Goal: Use online tool/utility: Utilize a website feature to perform a specific function

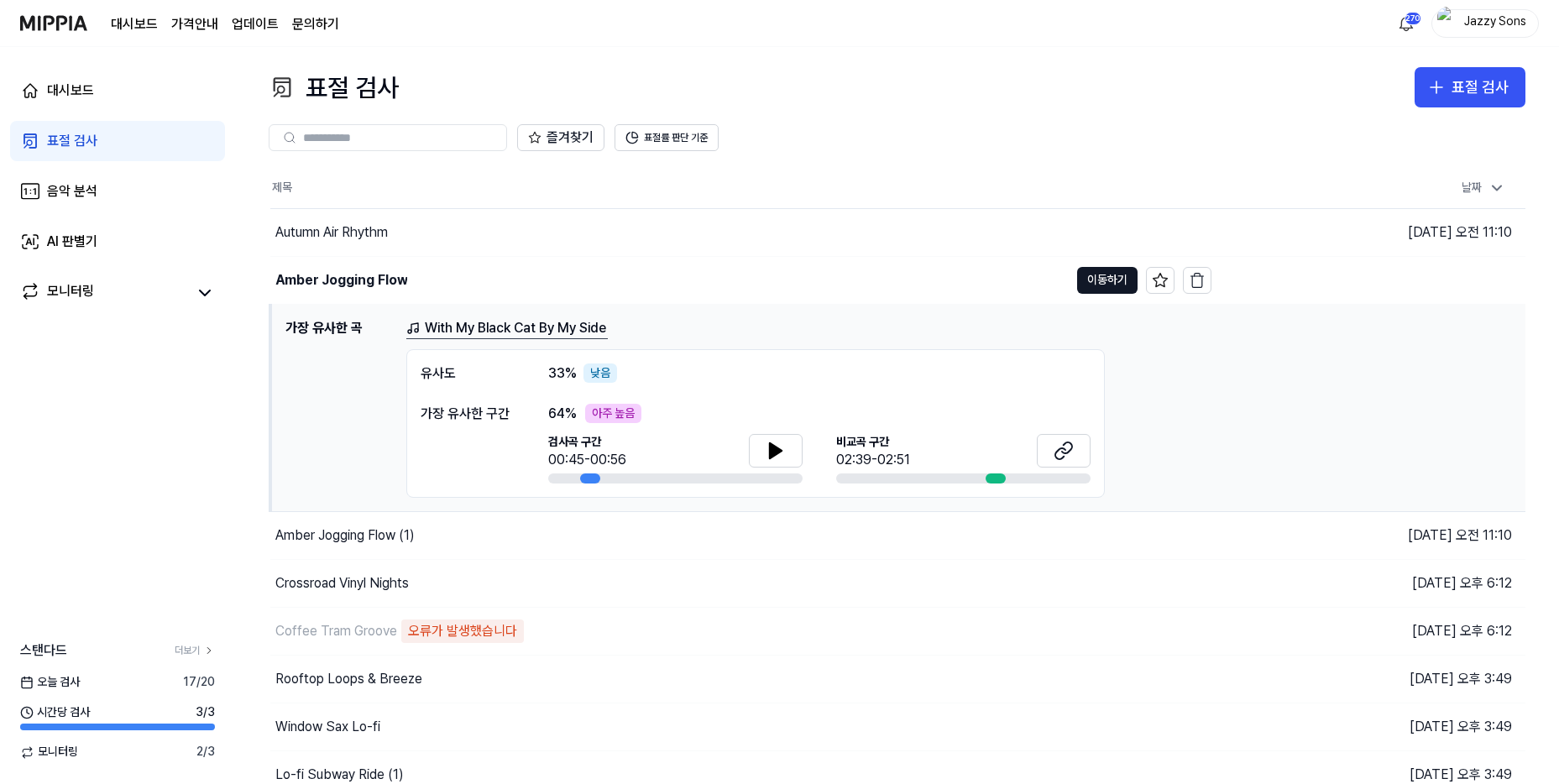
drag, startPoint x: 0, startPoint y: 0, endPoint x: 66, endPoint y: 150, distance: 163.9
click at [66, 150] on div "표절 검사" at bounding box center [72, 141] width 50 height 20
click at [69, 143] on div "표절 검사" at bounding box center [72, 141] width 50 height 20
click at [62, 193] on div "음악 분석" at bounding box center [72, 191] width 50 height 20
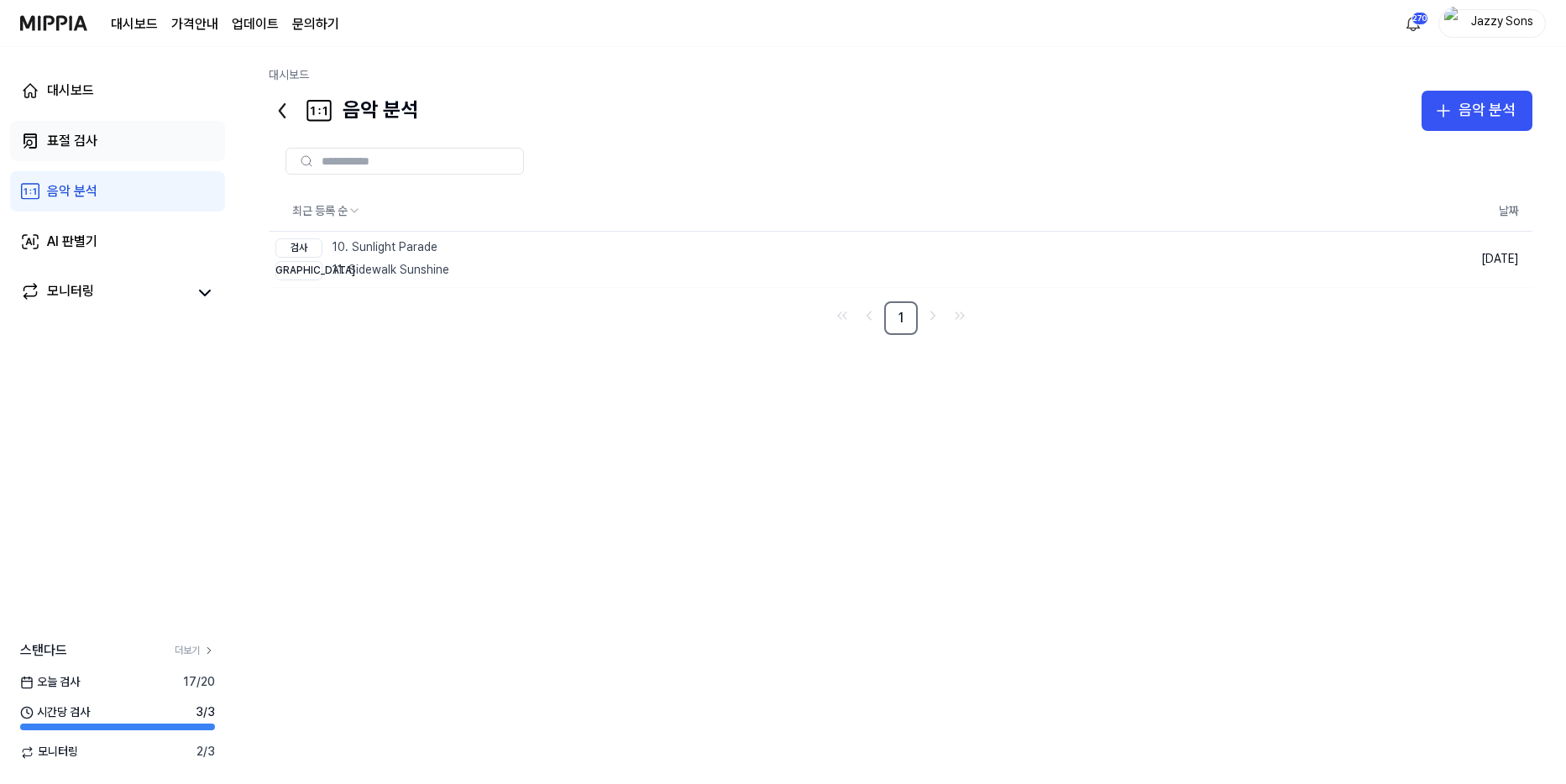
click at [76, 147] on div "표절 검사" at bounding box center [72, 141] width 51 height 20
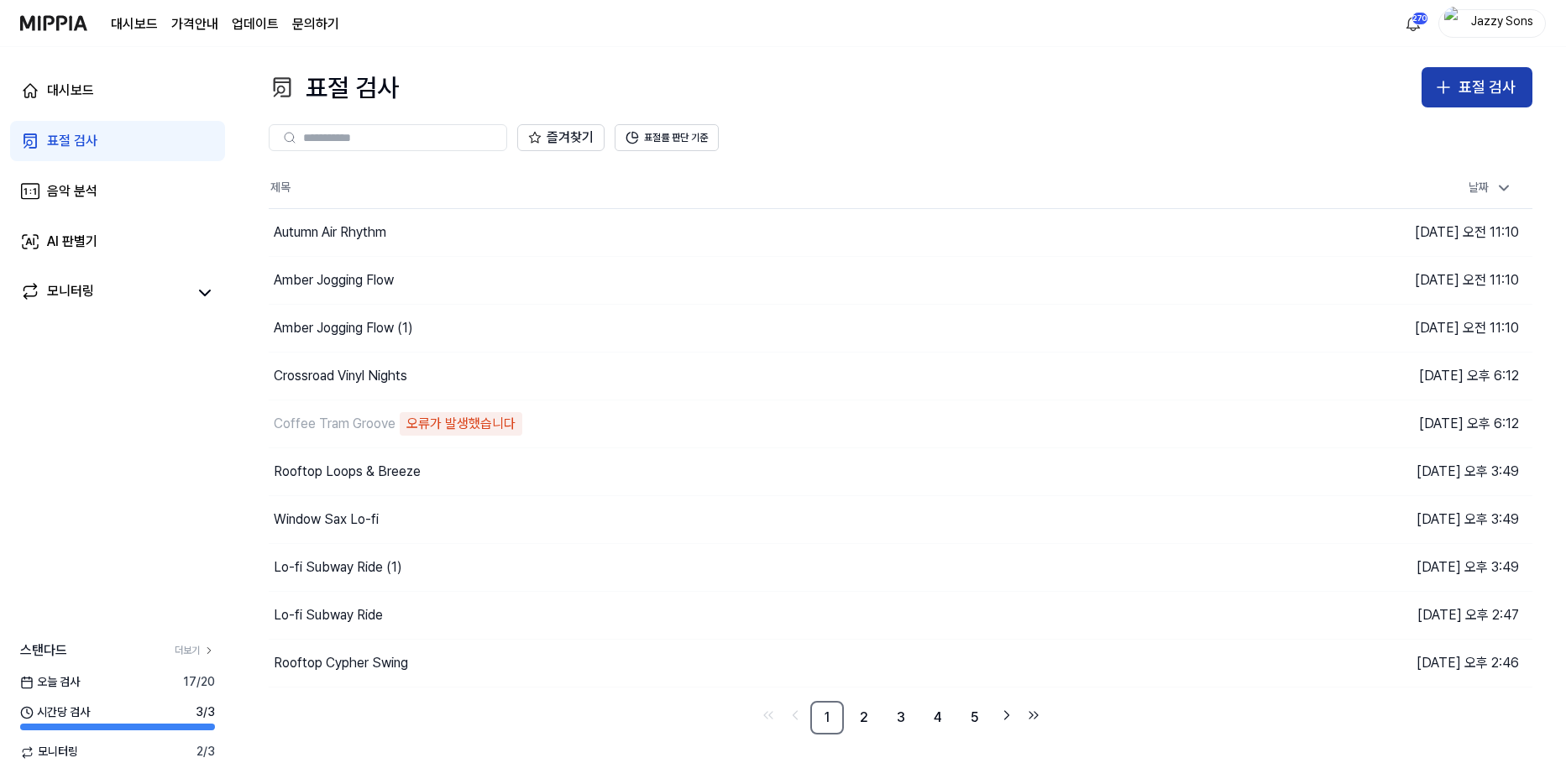
click at [1493, 83] on div "표절 검사" at bounding box center [1487, 87] width 57 height 25
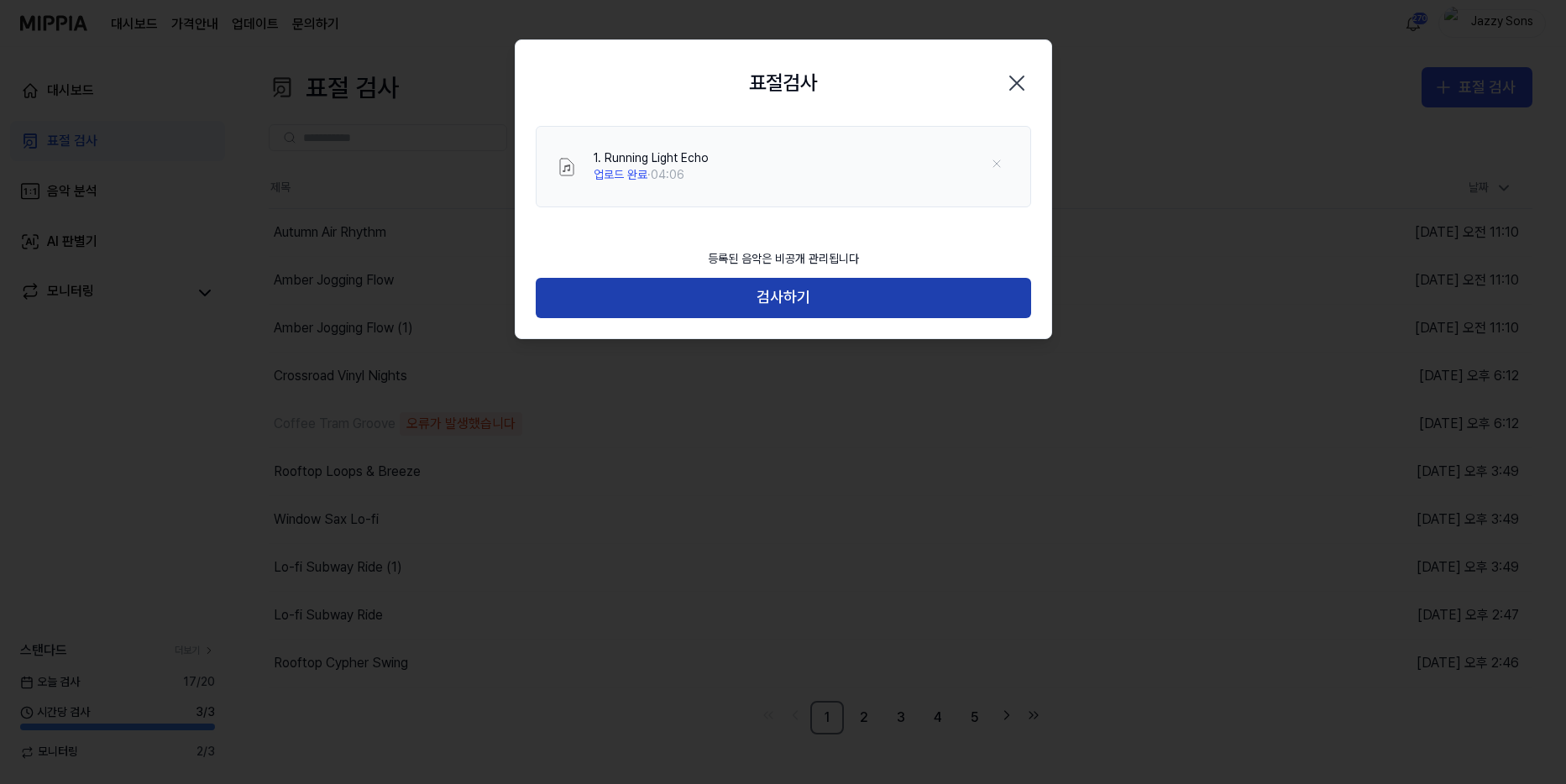
click at [792, 317] on button "검사하기" at bounding box center [783, 298] width 495 height 40
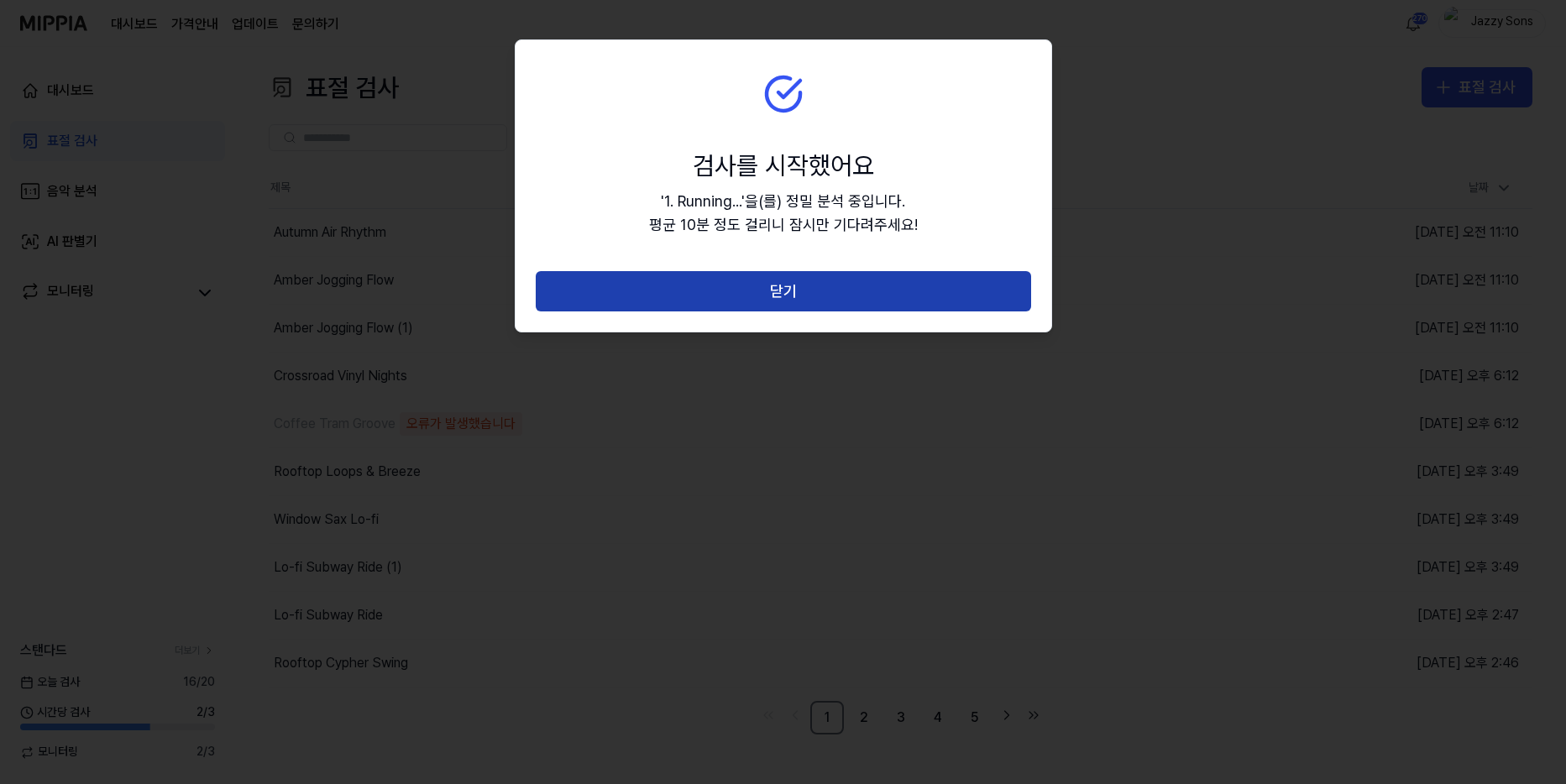
click at [796, 298] on button "닫기" at bounding box center [783, 291] width 495 height 40
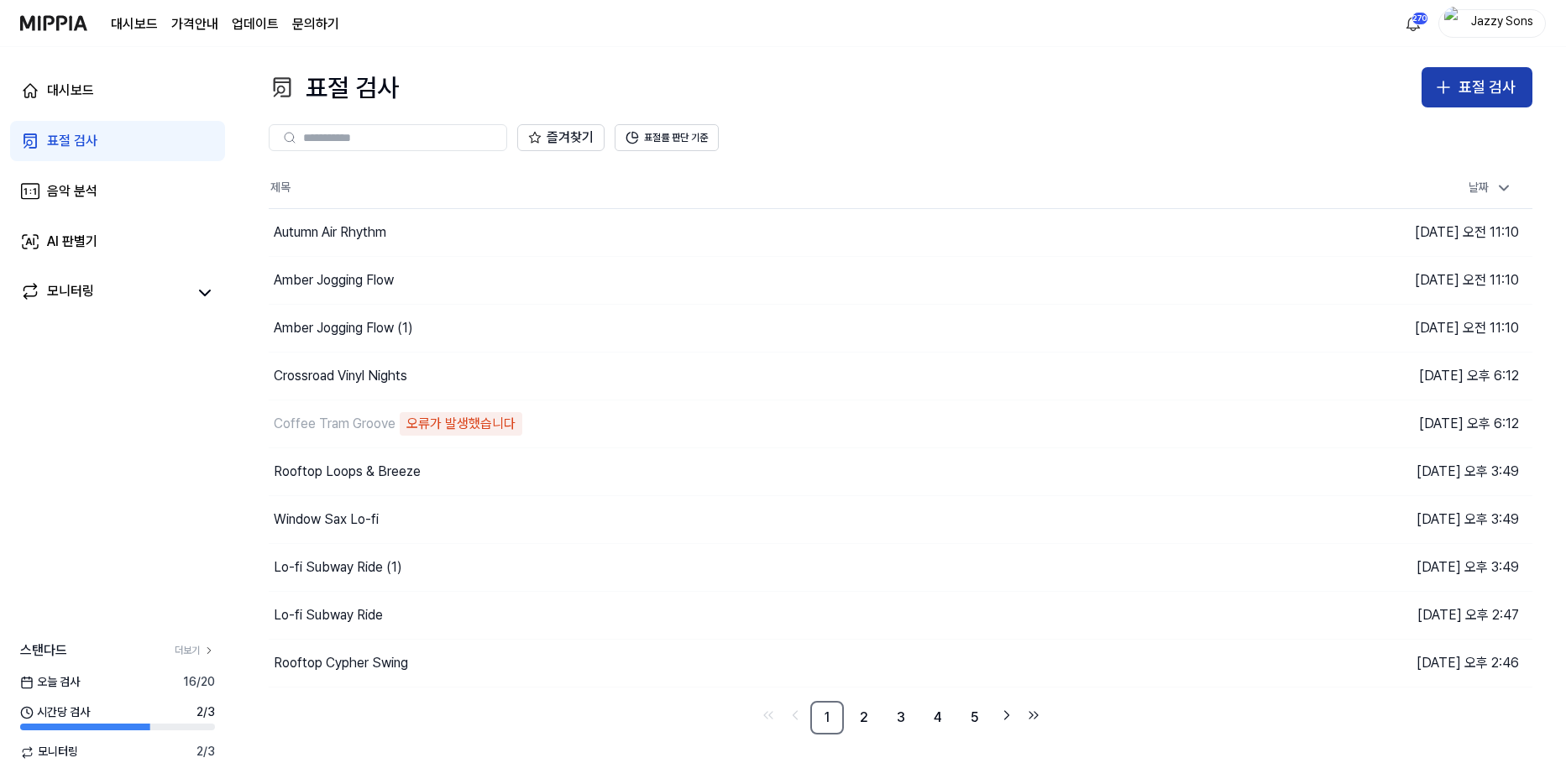
click at [1468, 85] on div "표절 검사" at bounding box center [1487, 87] width 57 height 25
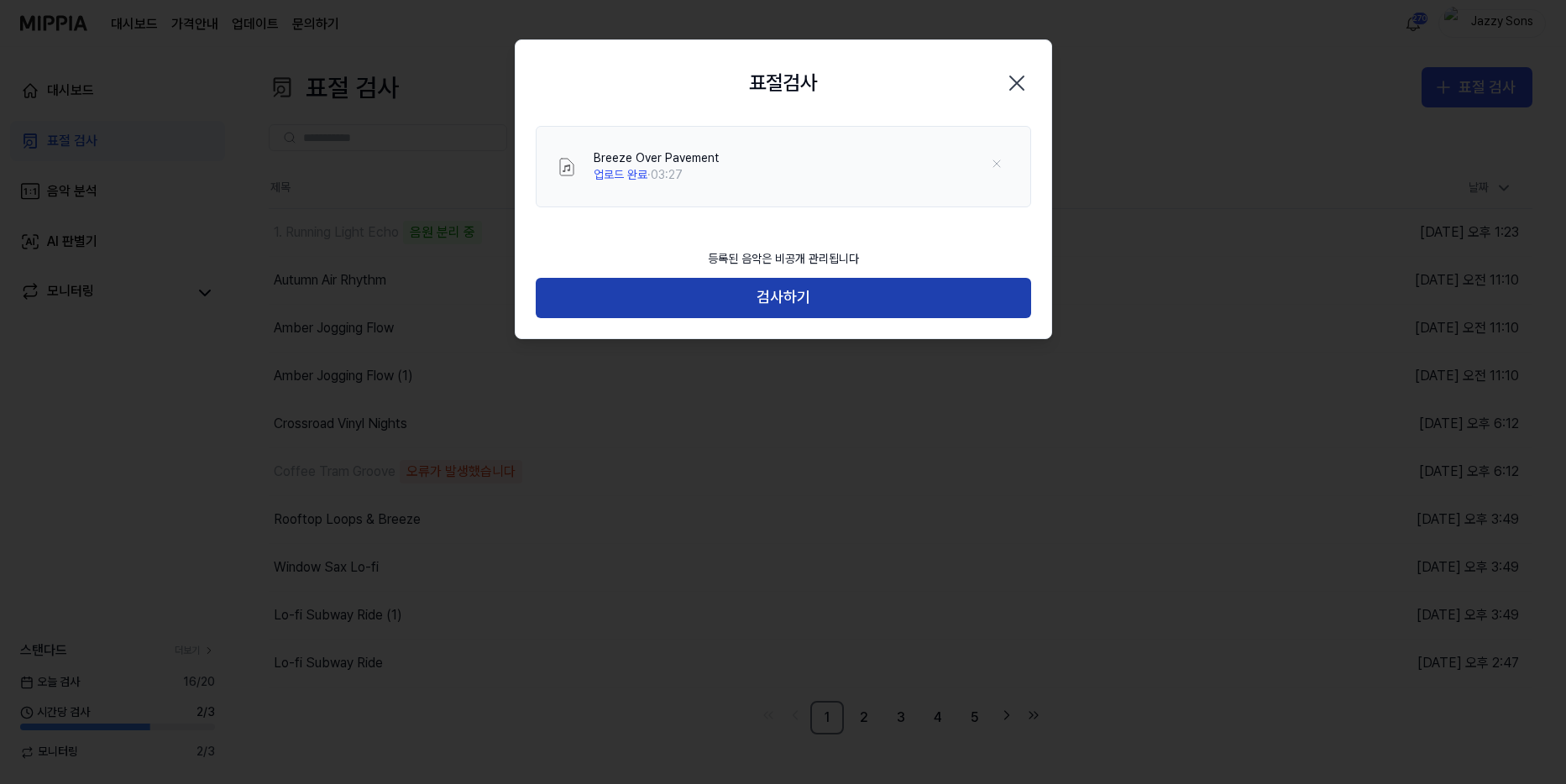
click at [699, 297] on button "검사하기" at bounding box center [783, 298] width 495 height 40
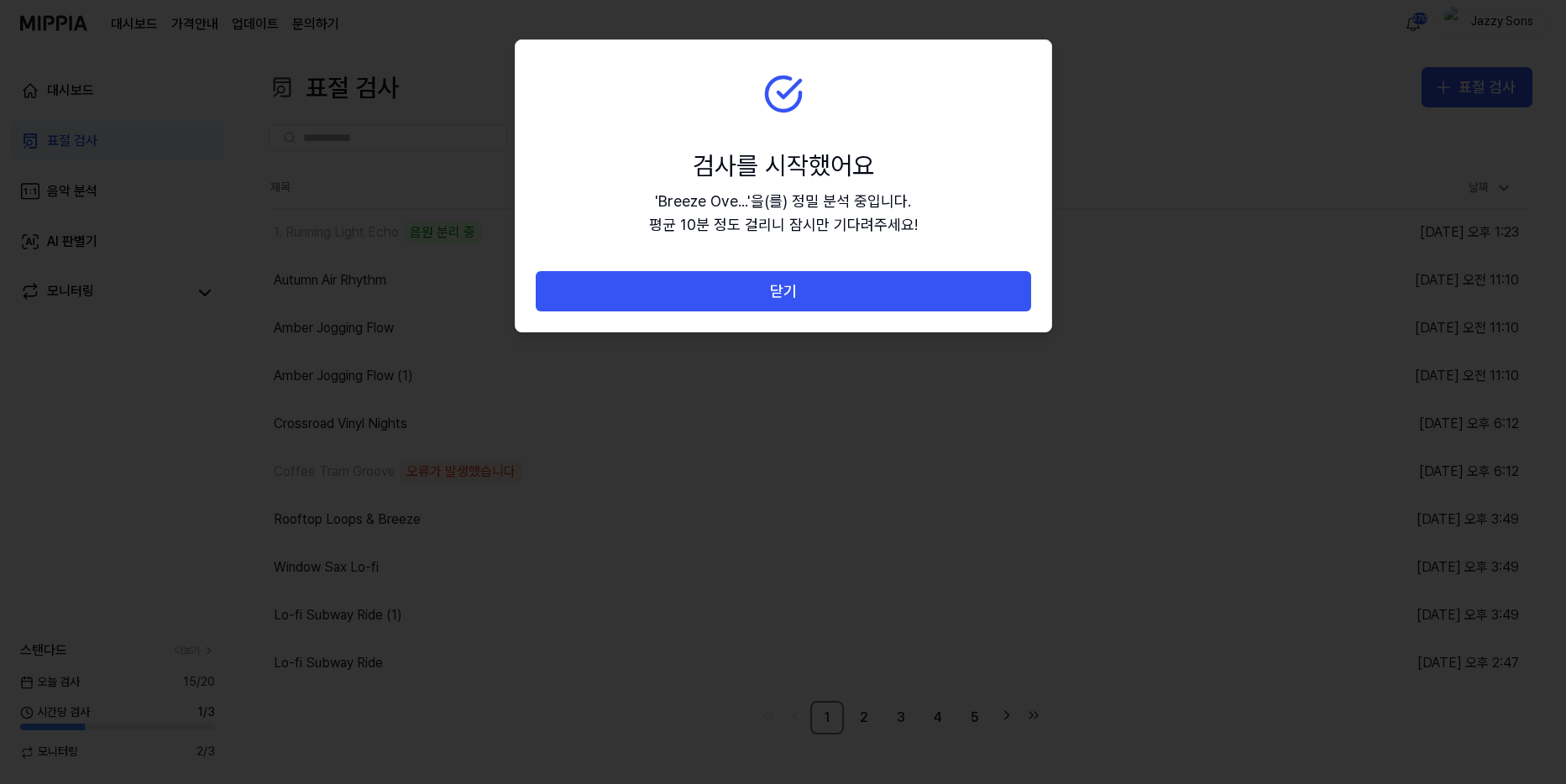
click at [743, 294] on button "닫기" at bounding box center [783, 291] width 495 height 40
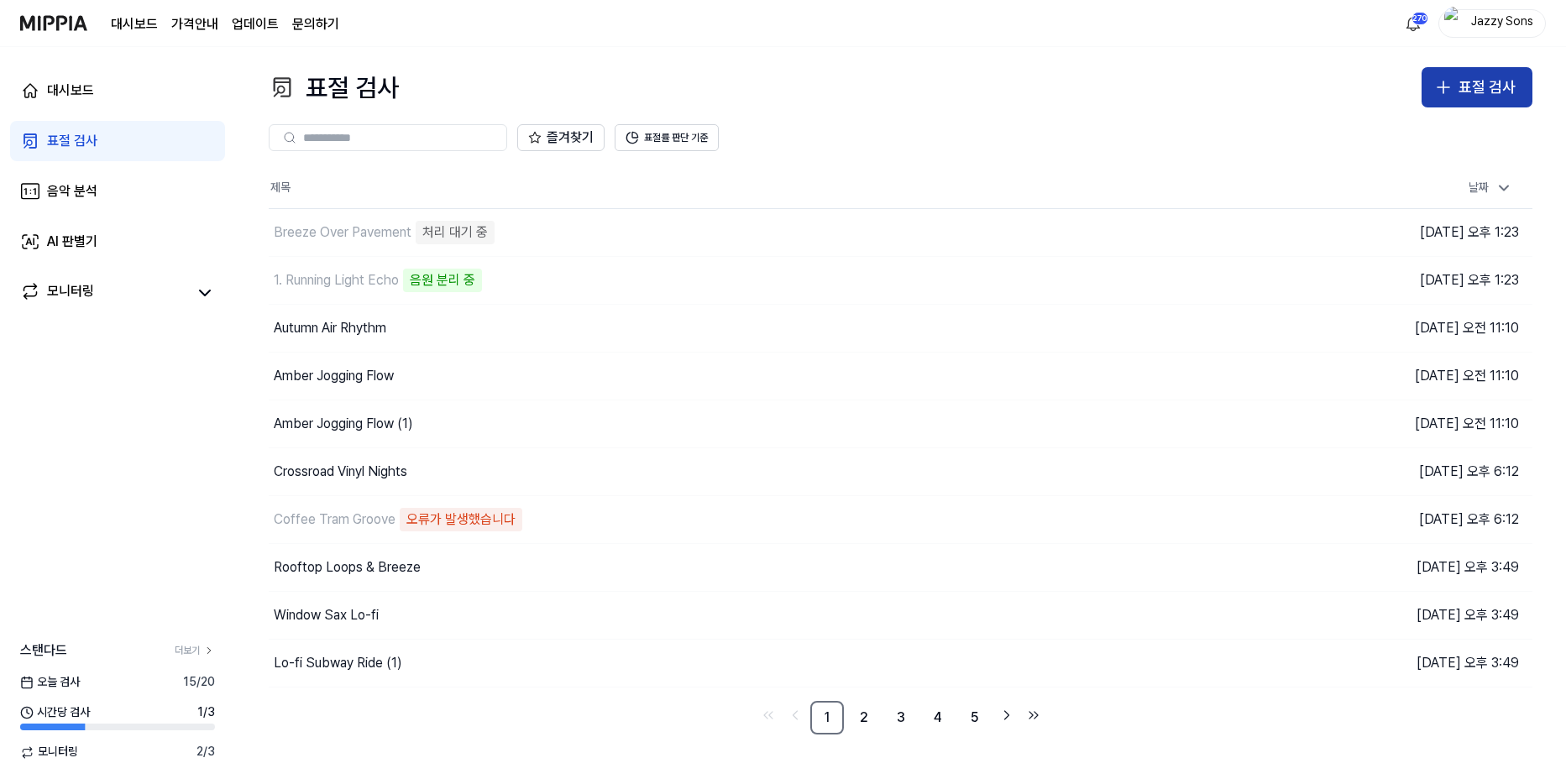
click at [1461, 93] on div "표절 검사" at bounding box center [1487, 87] width 57 height 25
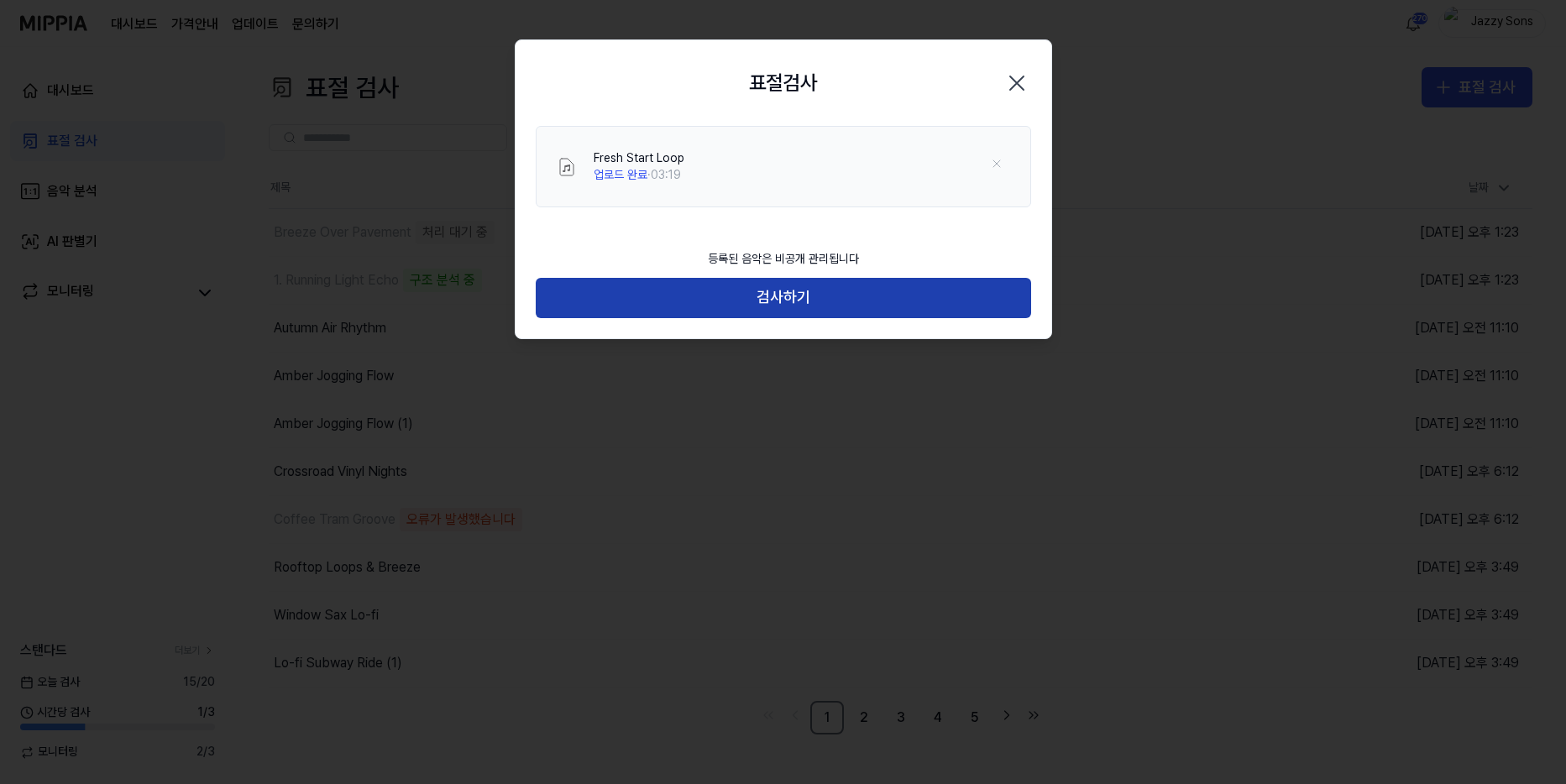
click at [820, 296] on button "검사하기" at bounding box center [783, 298] width 495 height 40
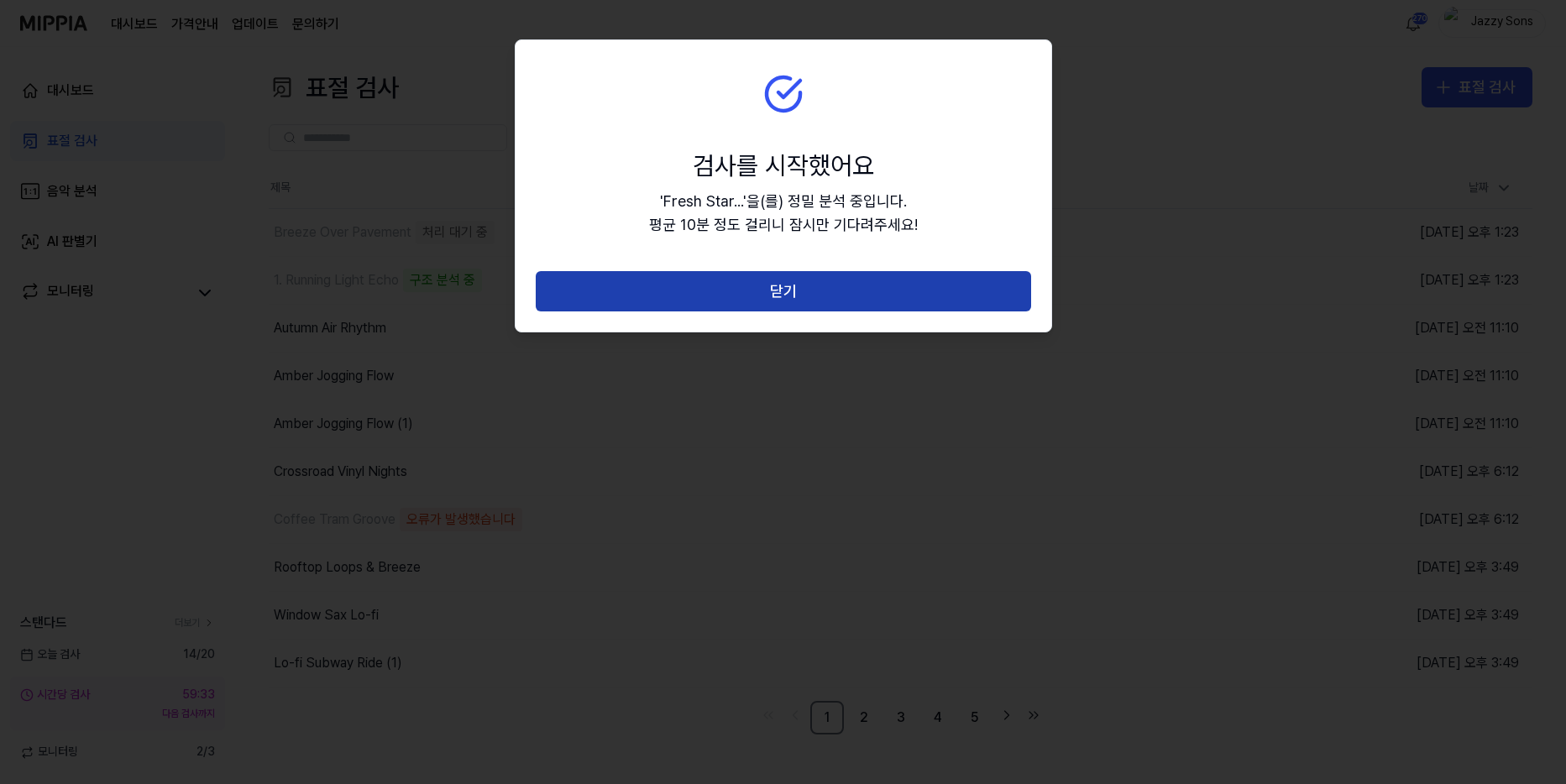
click at [788, 297] on button "닫기" at bounding box center [783, 291] width 495 height 40
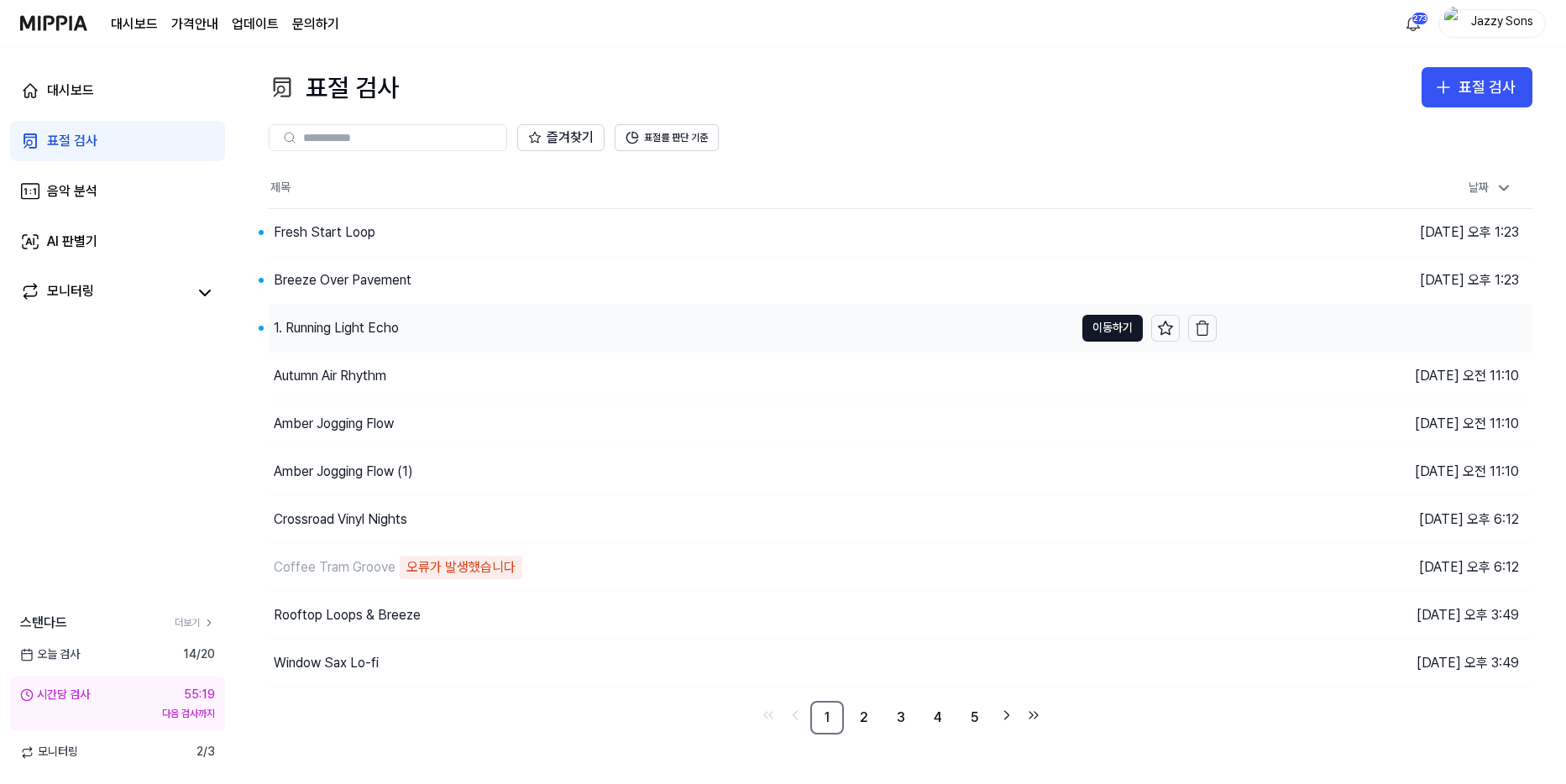
click at [328, 319] on div "1. Running Light Echo" at bounding box center [336, 328] width 125 height 20
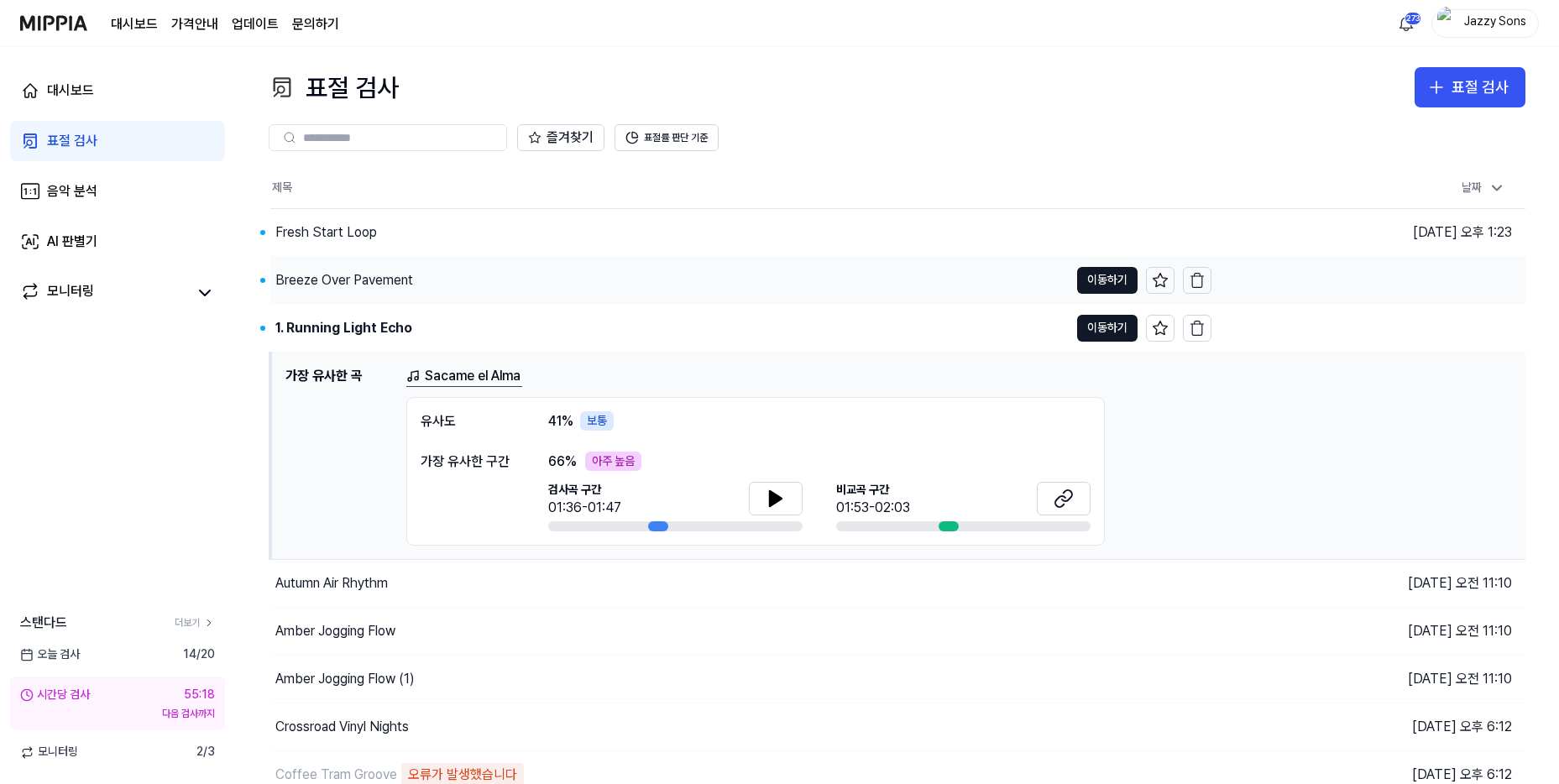
click at [364, 275] on div "Breeze Over Pavement" at bounding box center [344, 280] width 138 height 20
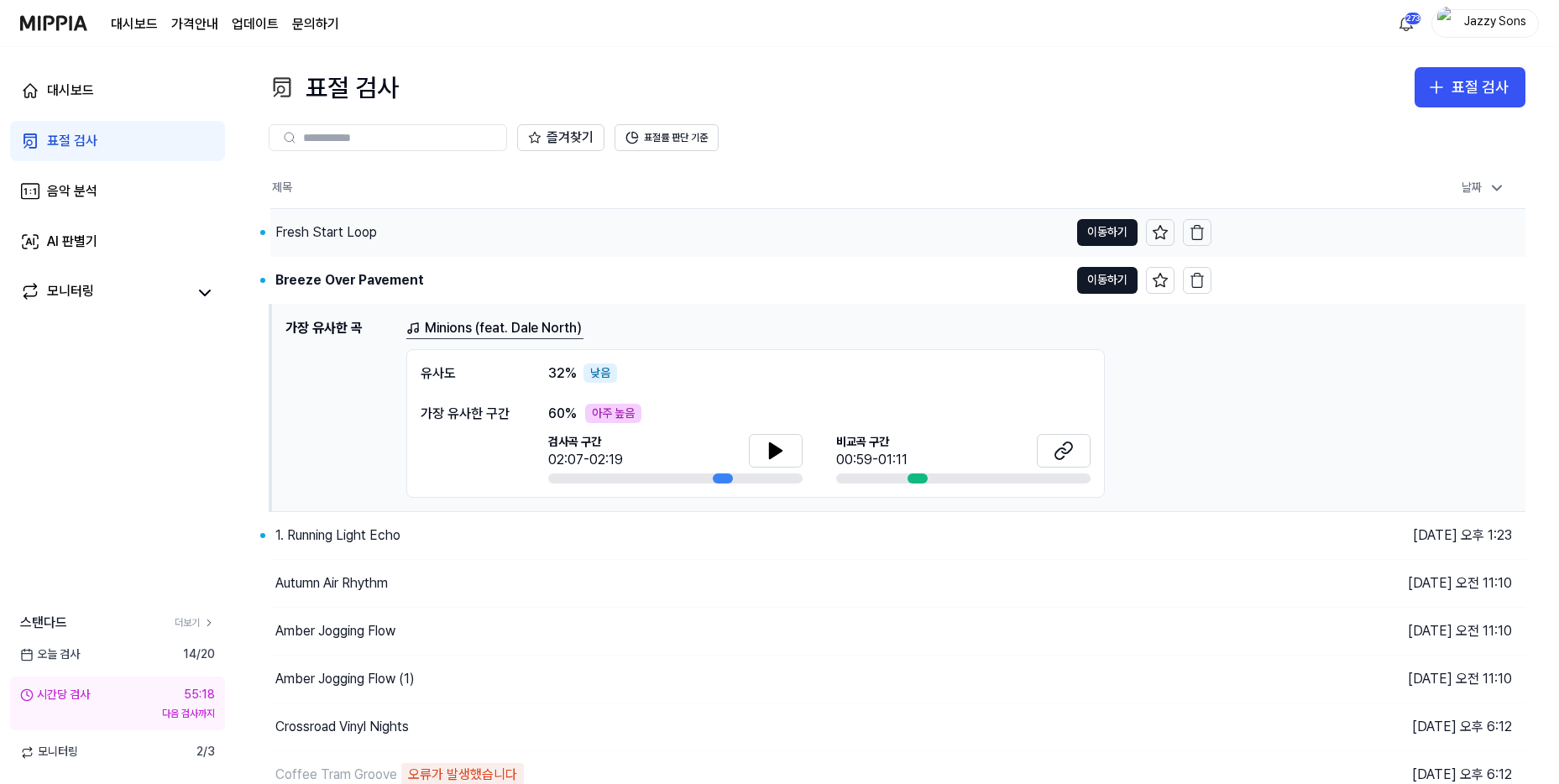
click at [326, 226] on div "Fresh Start Loop" at bounding box center [326, 232] width 102 height 20
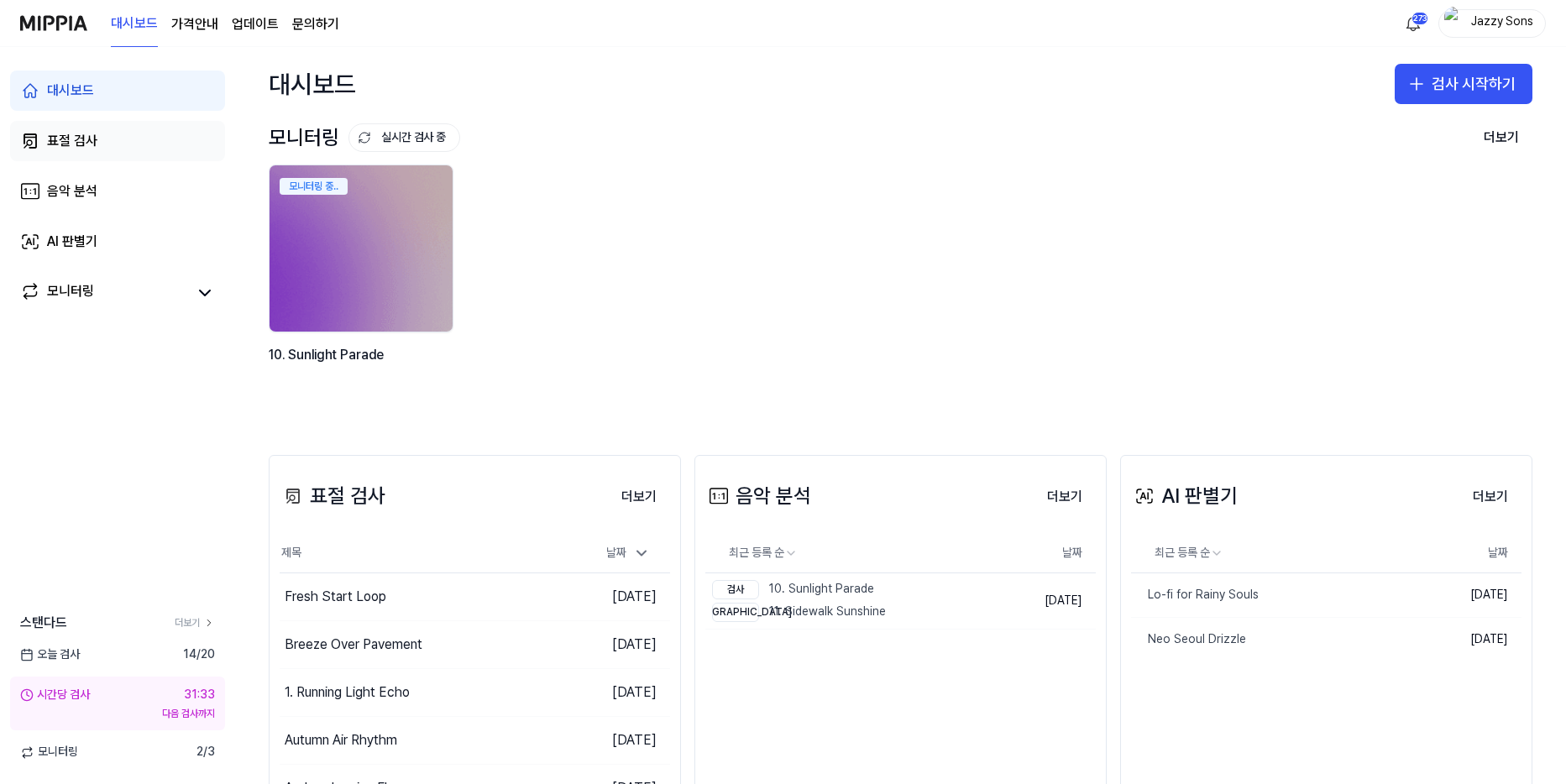
click at [82, 132] on div "표절 검사" at bounding box center [72, 141] width 51 height 20
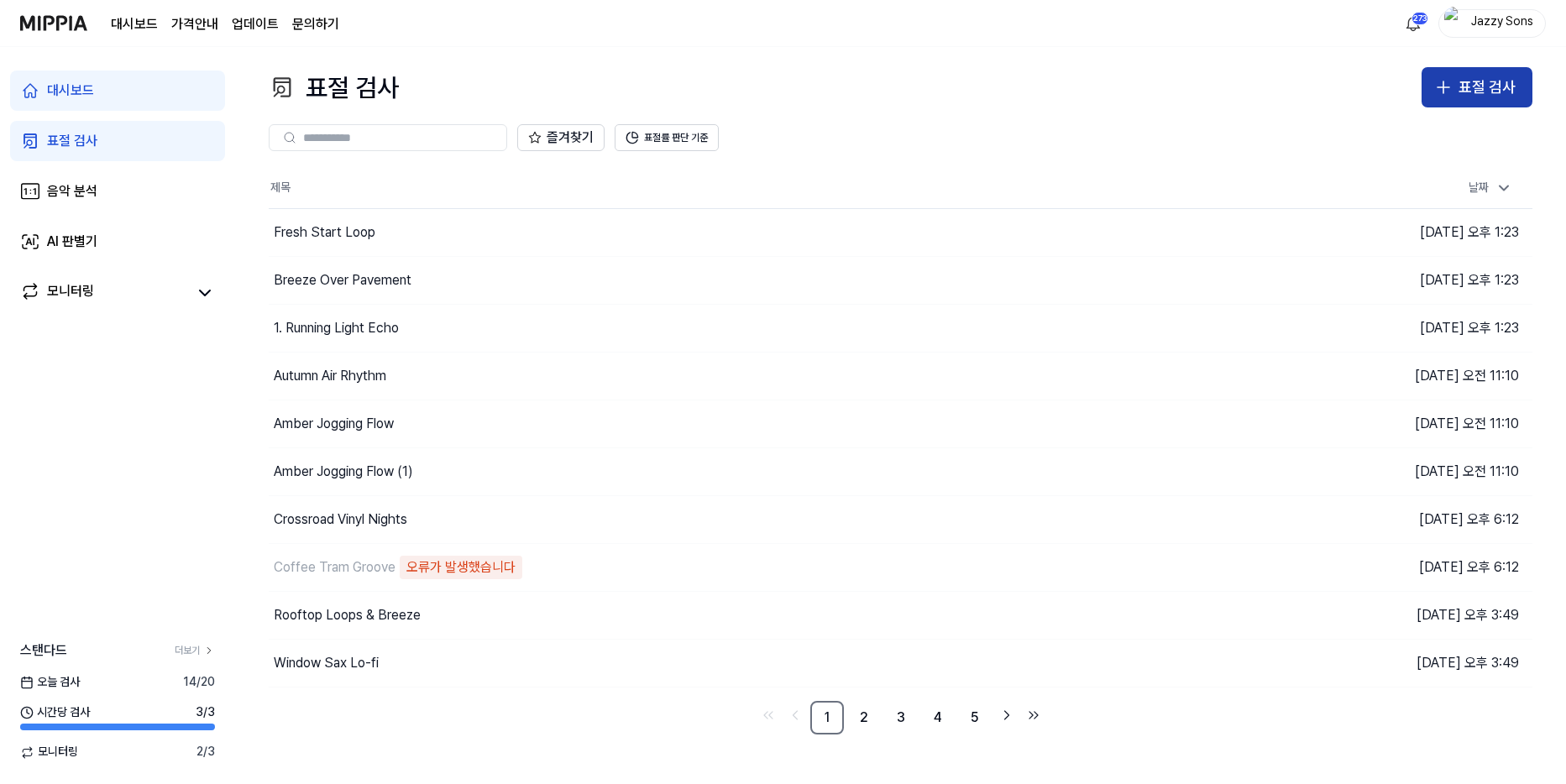
click at [1490, 90] on div "표절 검사" at bounding box center [1487, 87] width 57 height 25
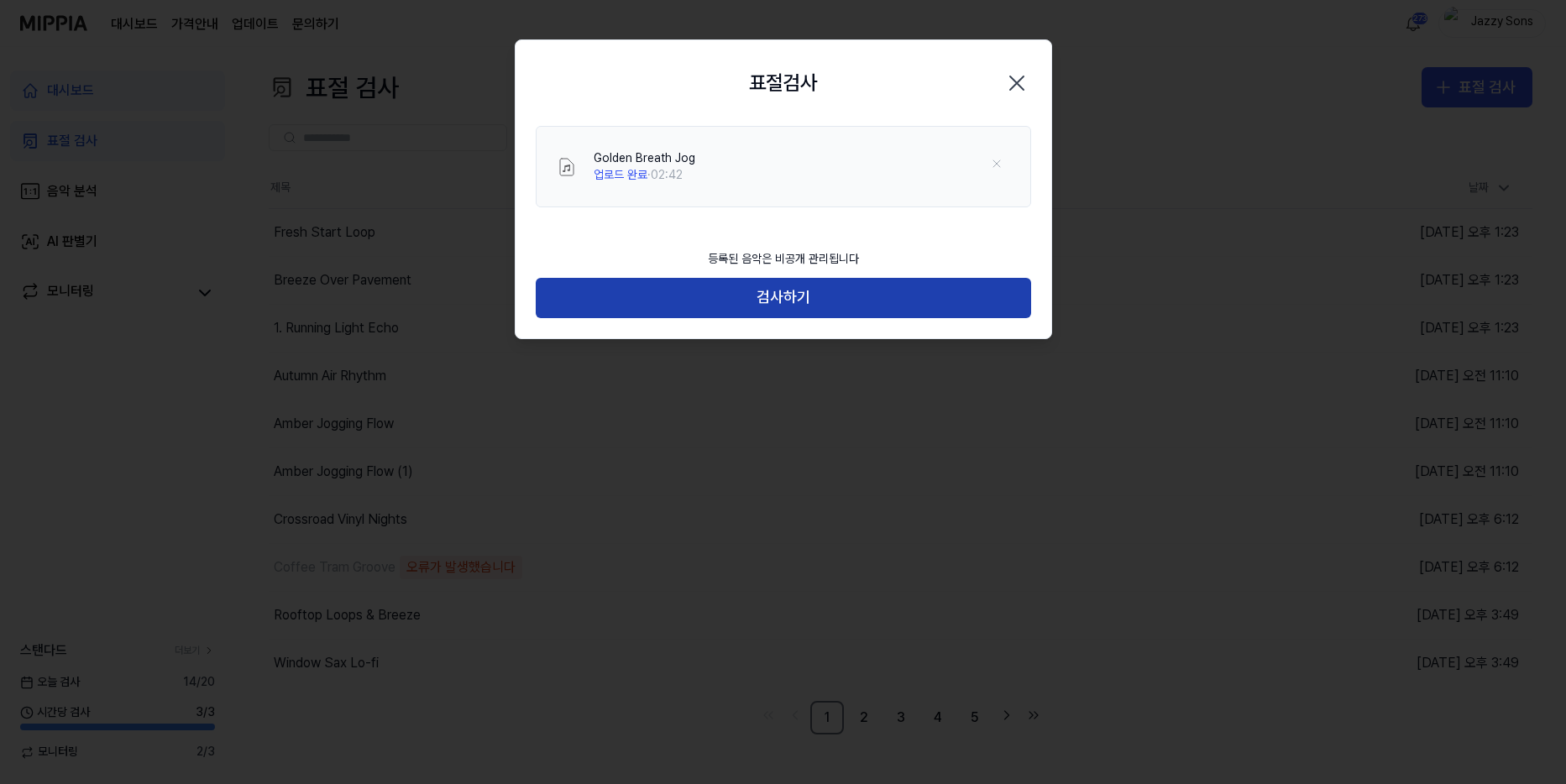
click at [771, 302] on button "검사하기" at bounding box center [783, 298] width 495 height 40
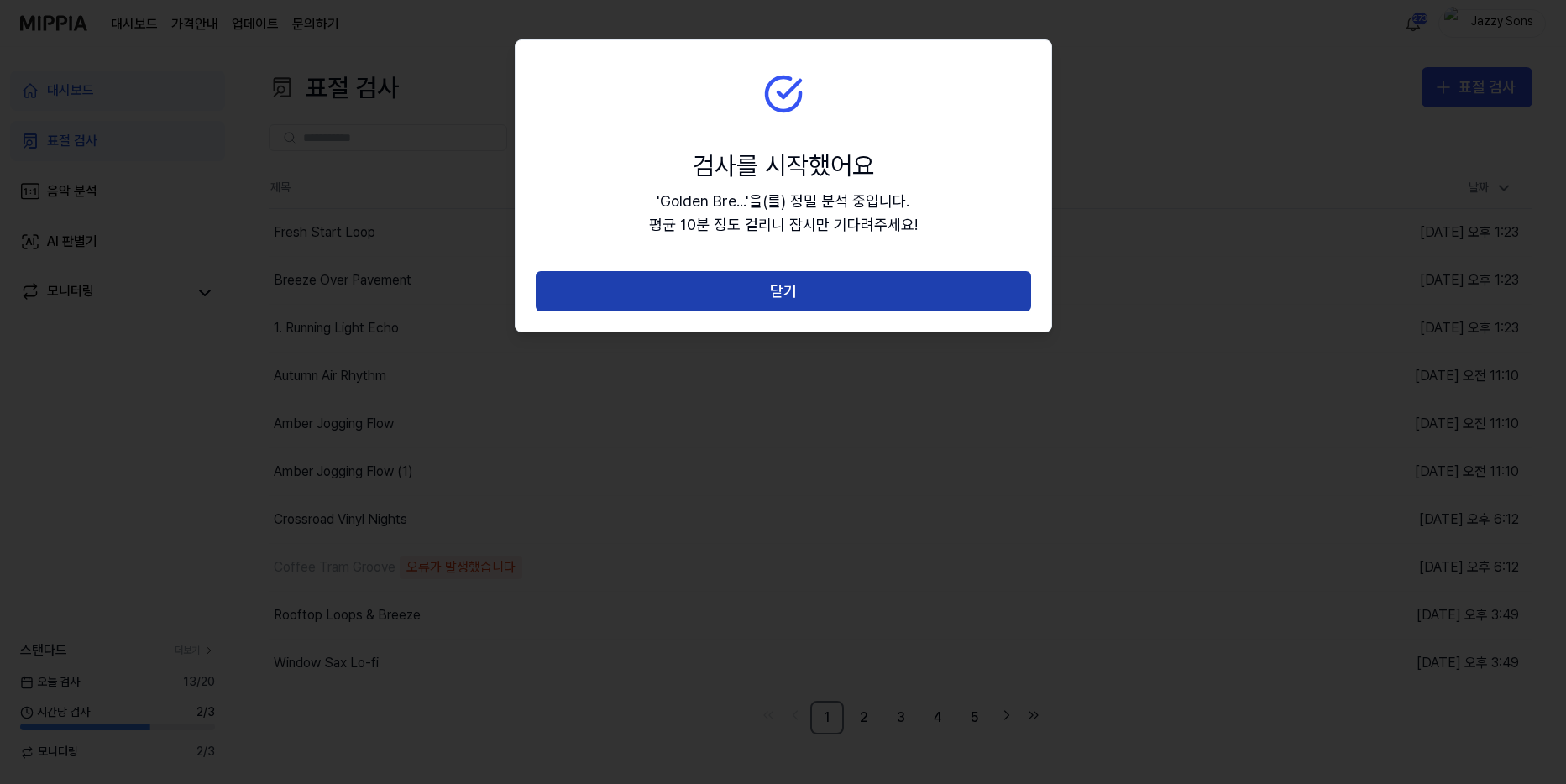
click at [809, 300] on button "닫기" at bounding box center [783, 291] width 495 height 40
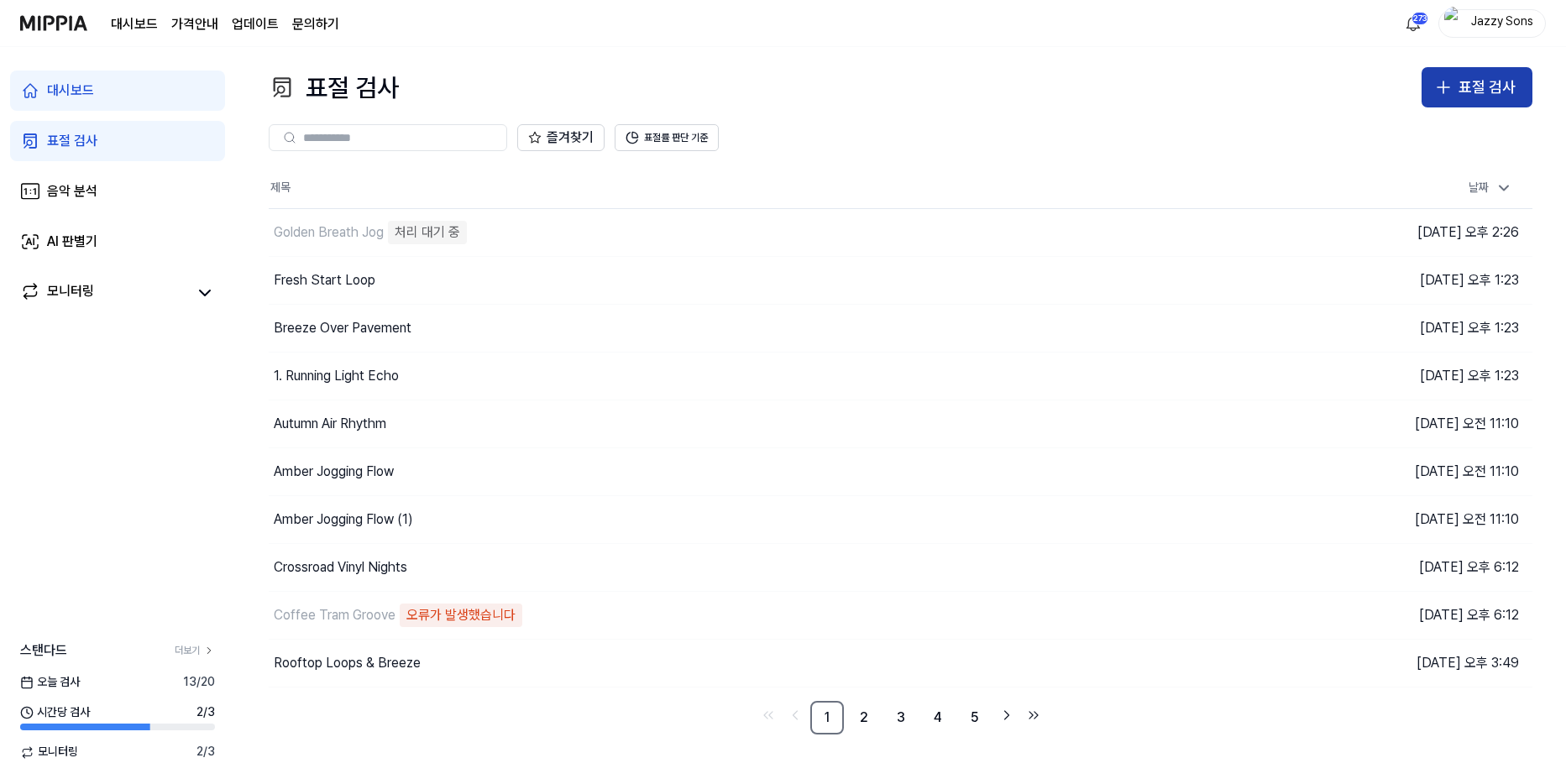
click at [1499, 87] on div "표절 검사" at bounding box center [1487, 87] width 57 height 25
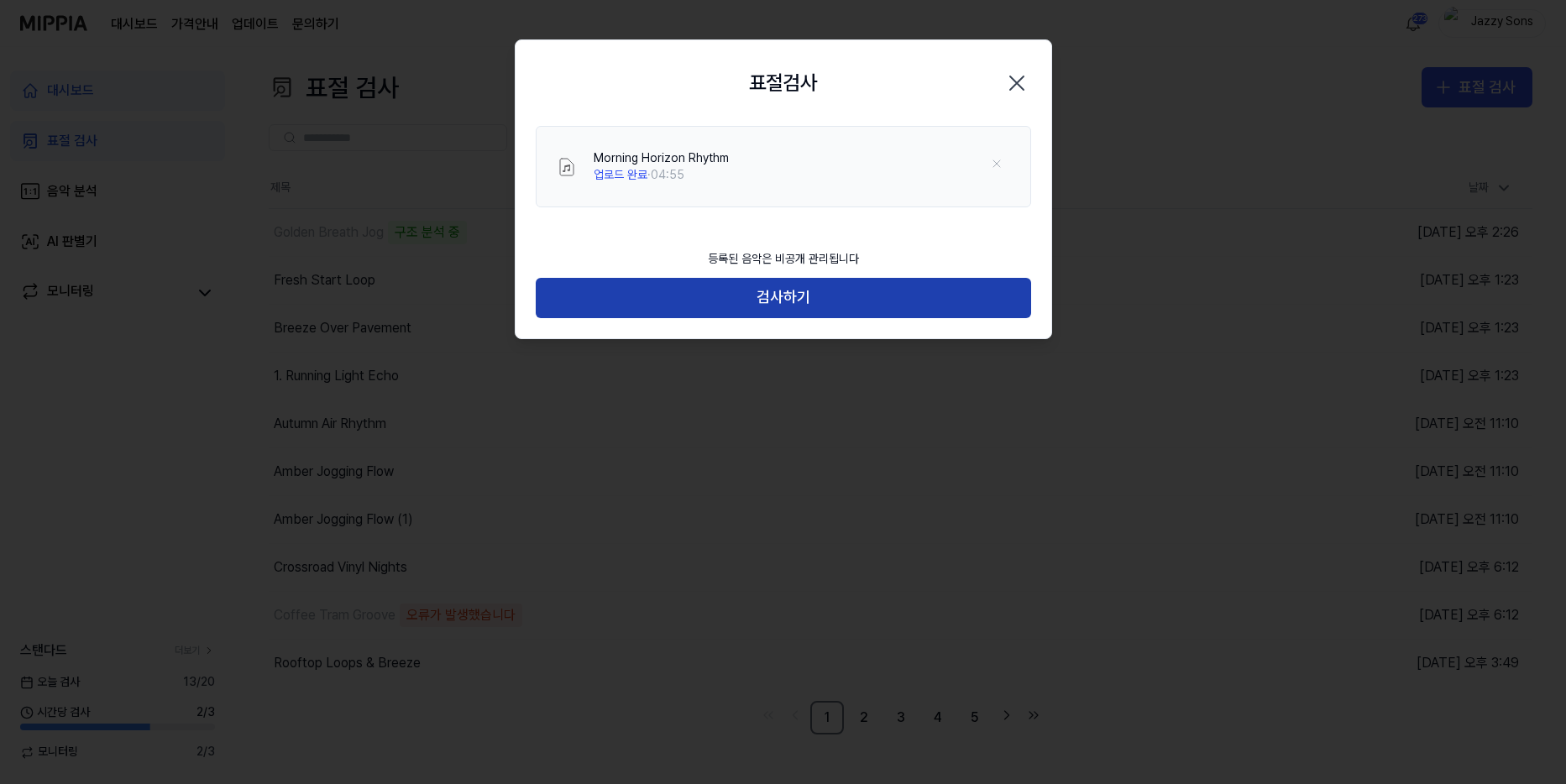
click at [759, 291] on button "검사하기" at bounding box center [783, 298] width 495 height 40
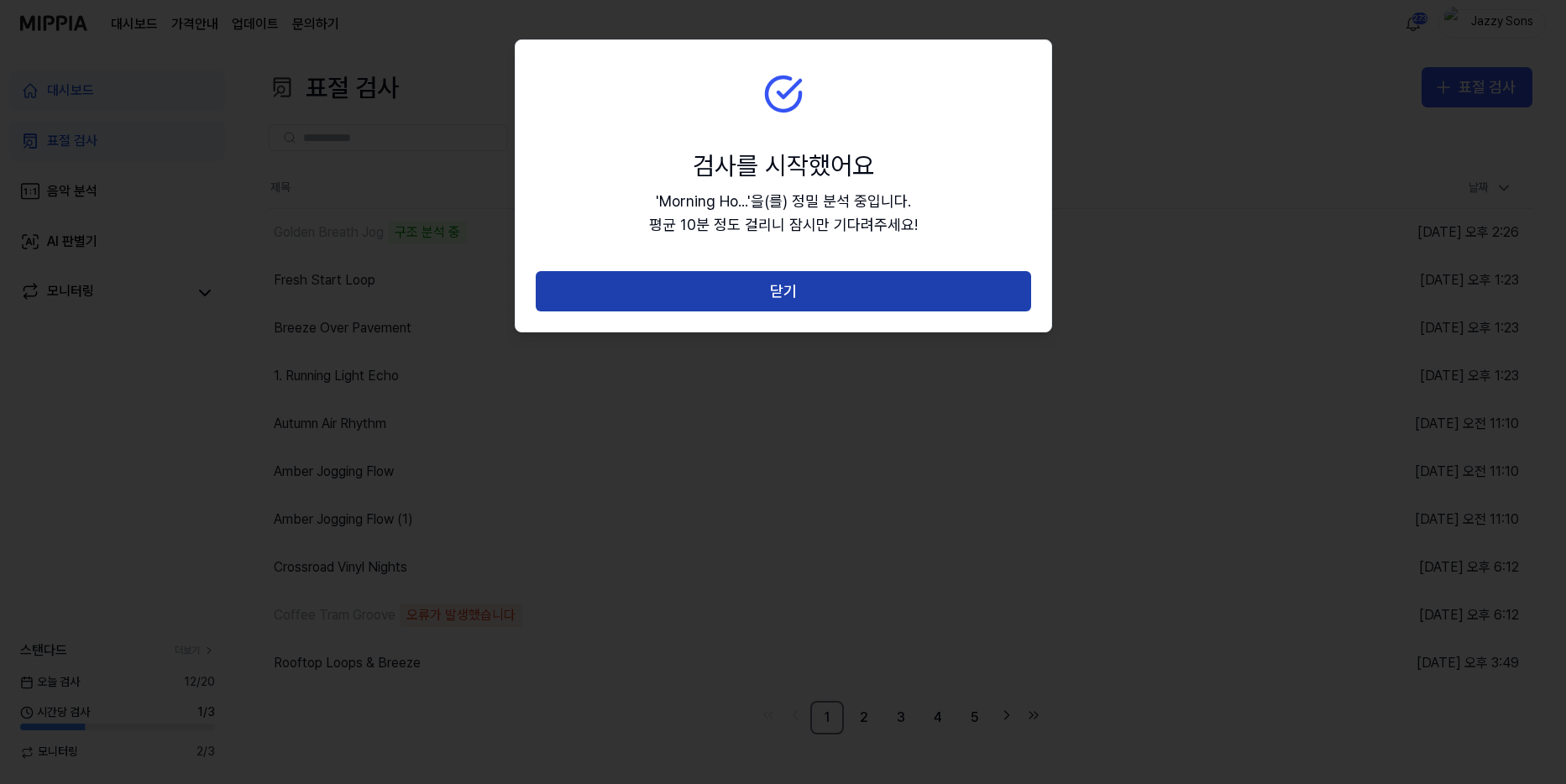
click at [847, 291] on button "닫기" at bounding box center [783, 291] width 495 height 40
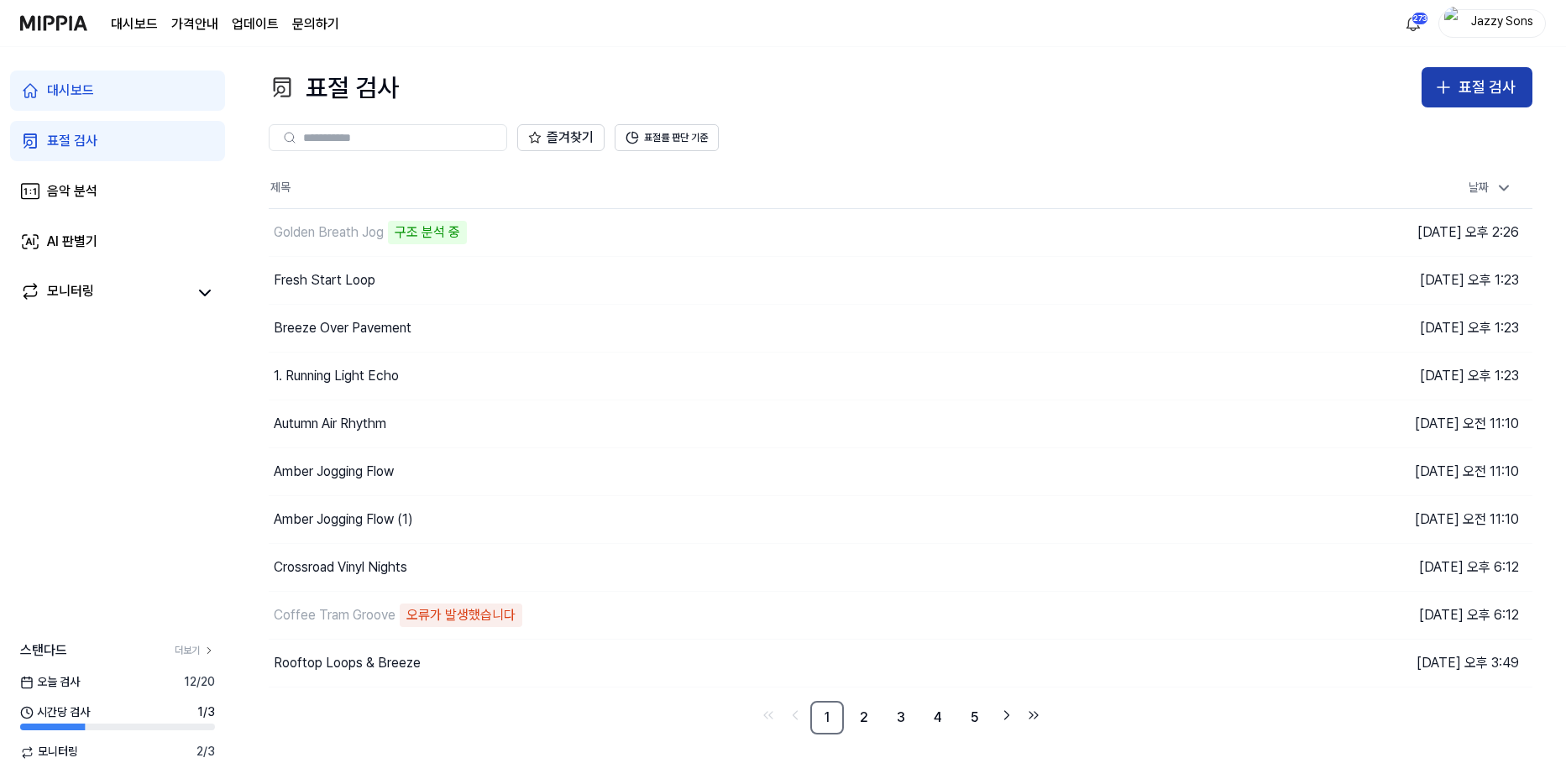
click at [1457, 91] on button "표절 검사" at bounding box center [1477, 87] width 111 height 40
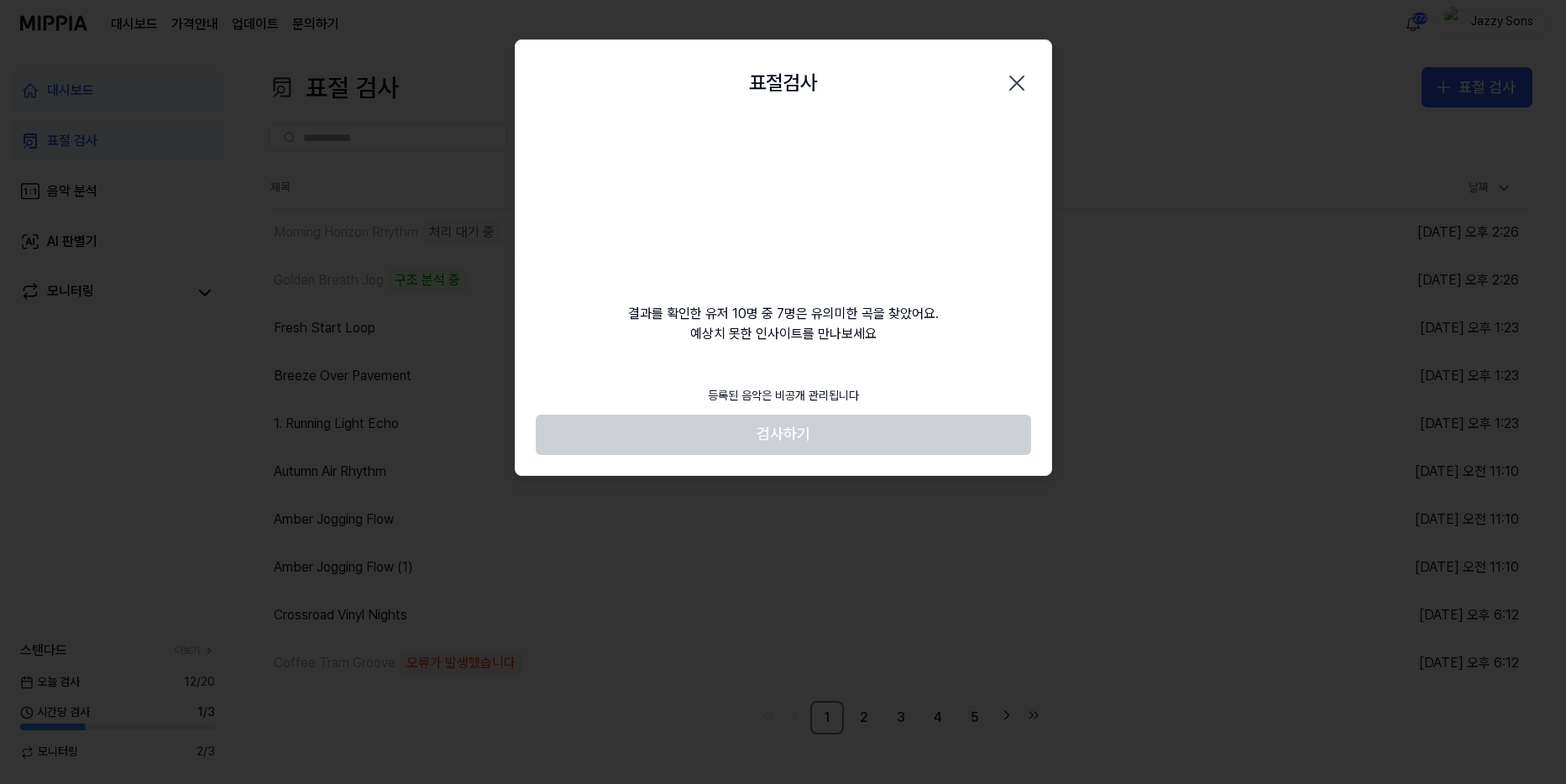
click at [709, 431] on footer "등록된 음악은 비공개 관리됩니다 검사하기" at bounding box center [783, 416] width 495 height 77
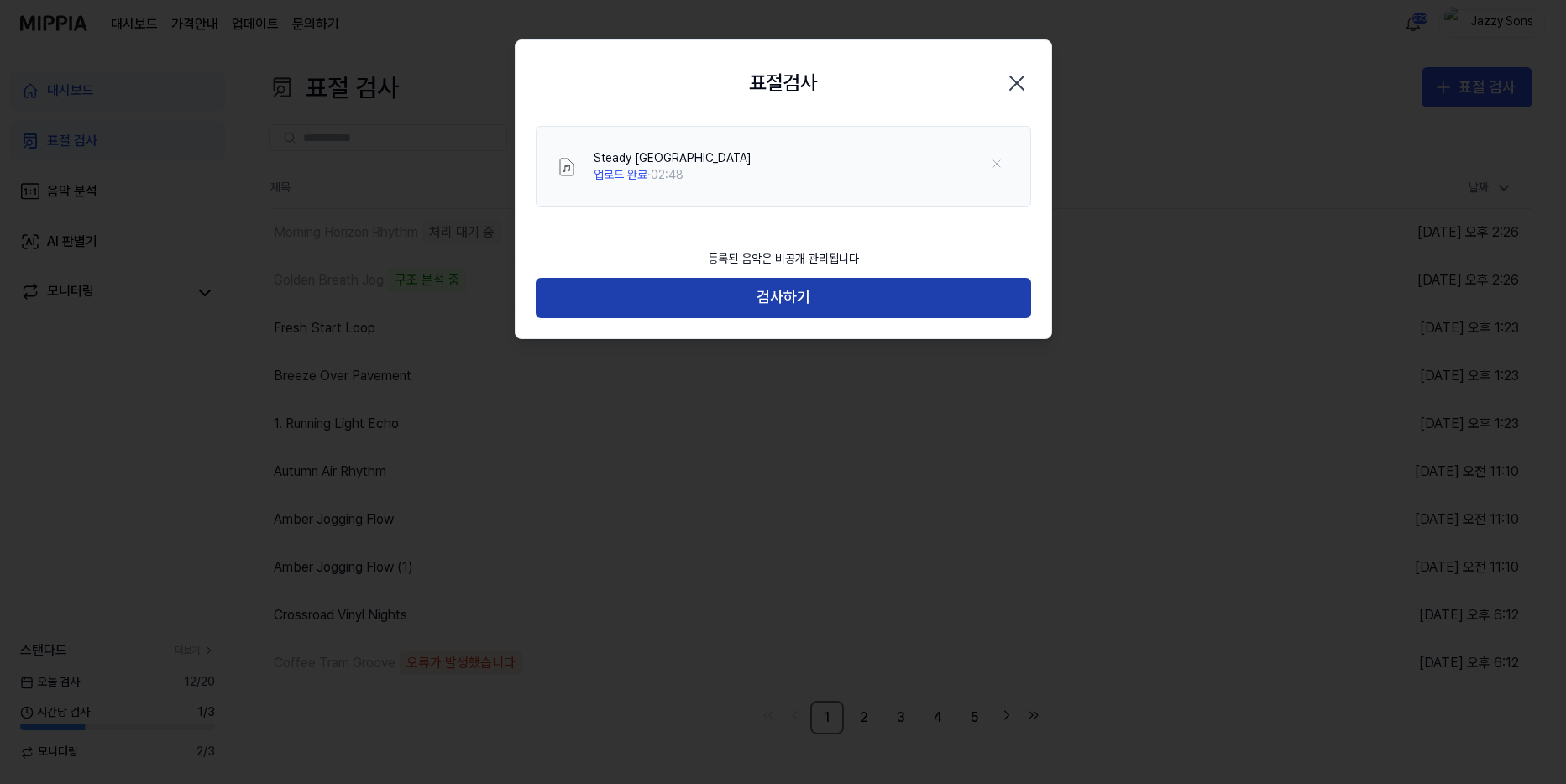
click at [760, 312] on button "검사하기" at bounding box center [783, 298] width 495 height 40
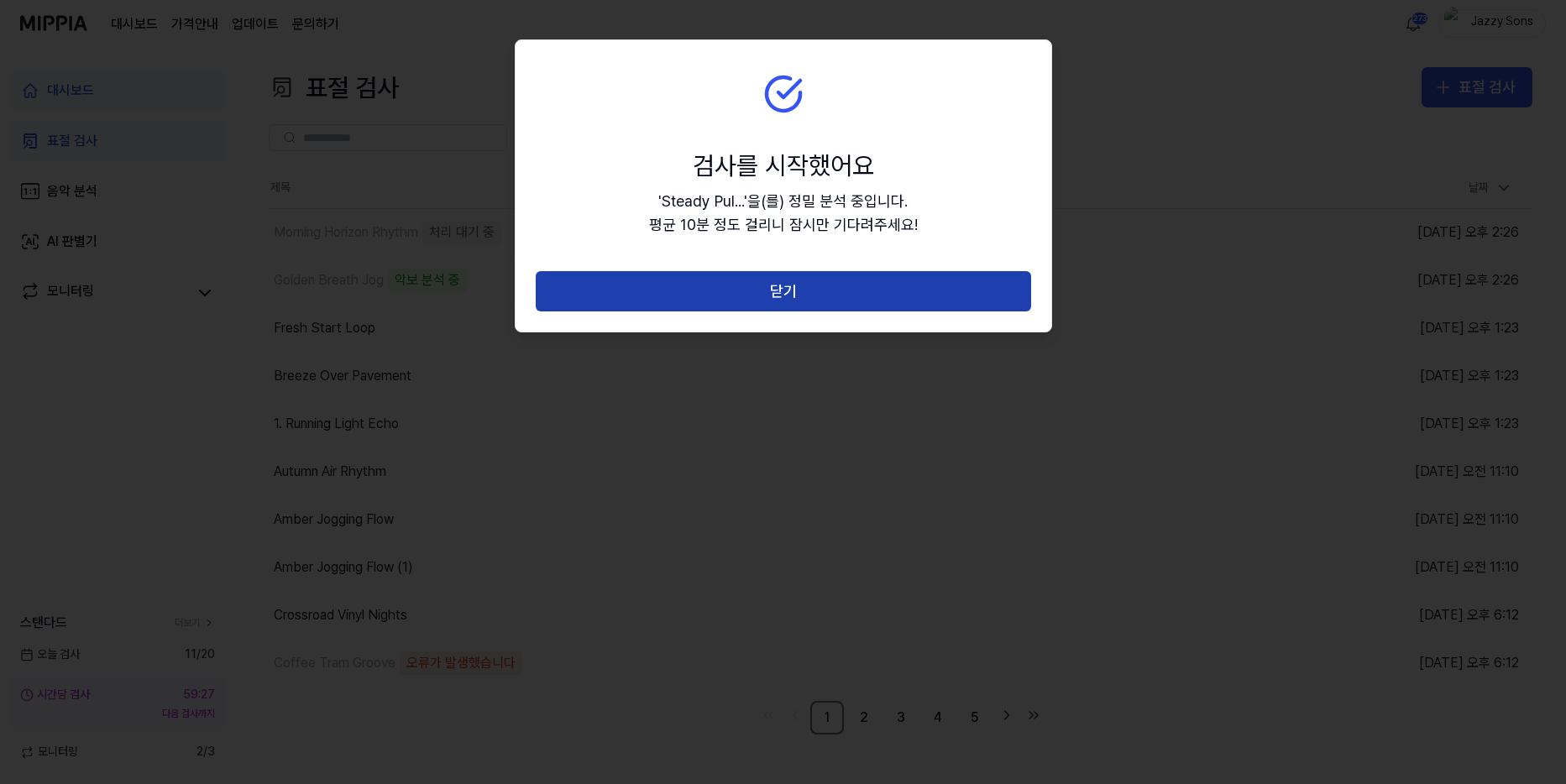
click at [723, 299] on button "닫기" at bounding box center [783, 291] width 495 height 40
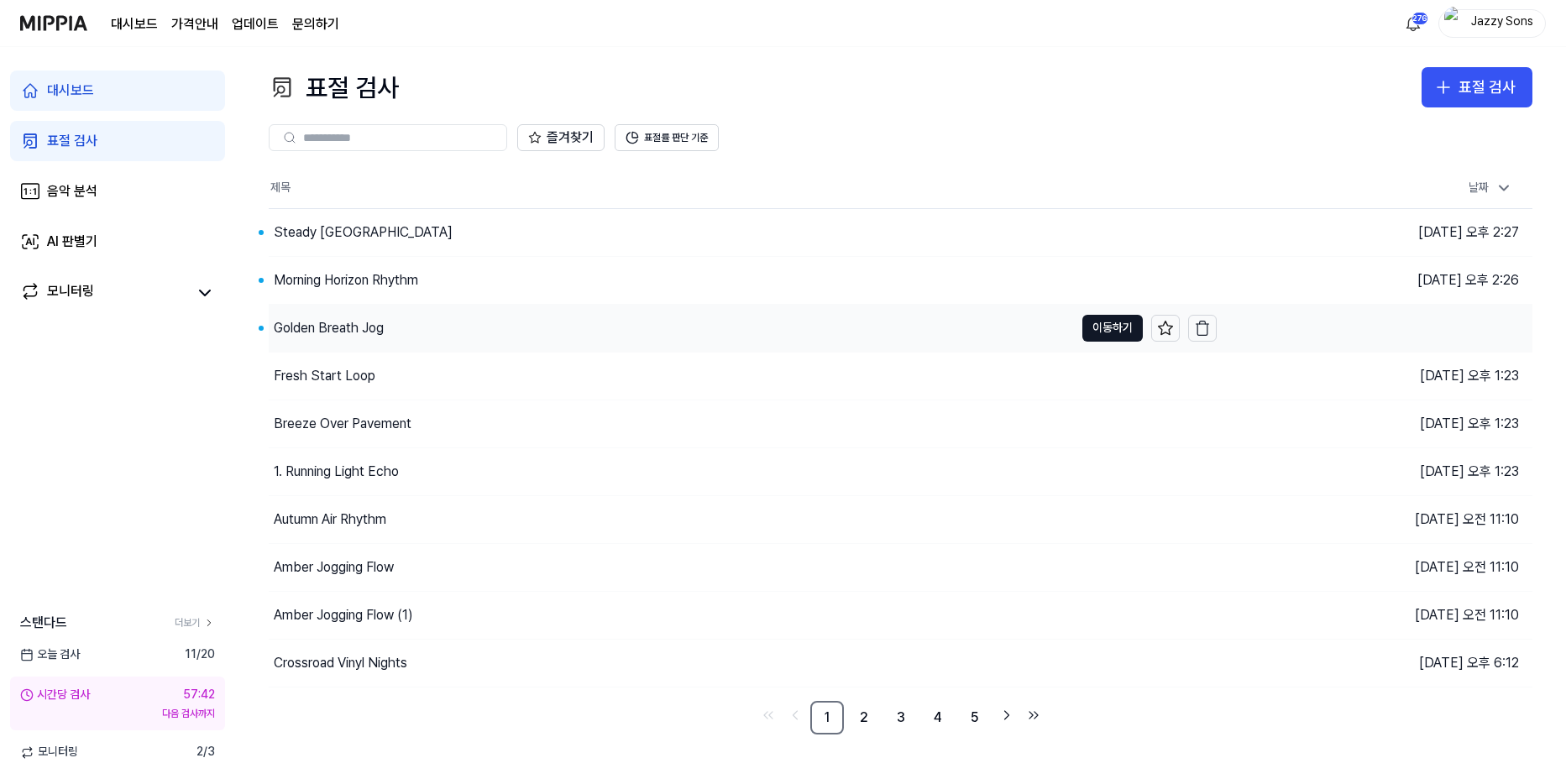
click at [360, 310] on div "Golden Breath Jog" at bounding box center [671, 328] width 806 height 47
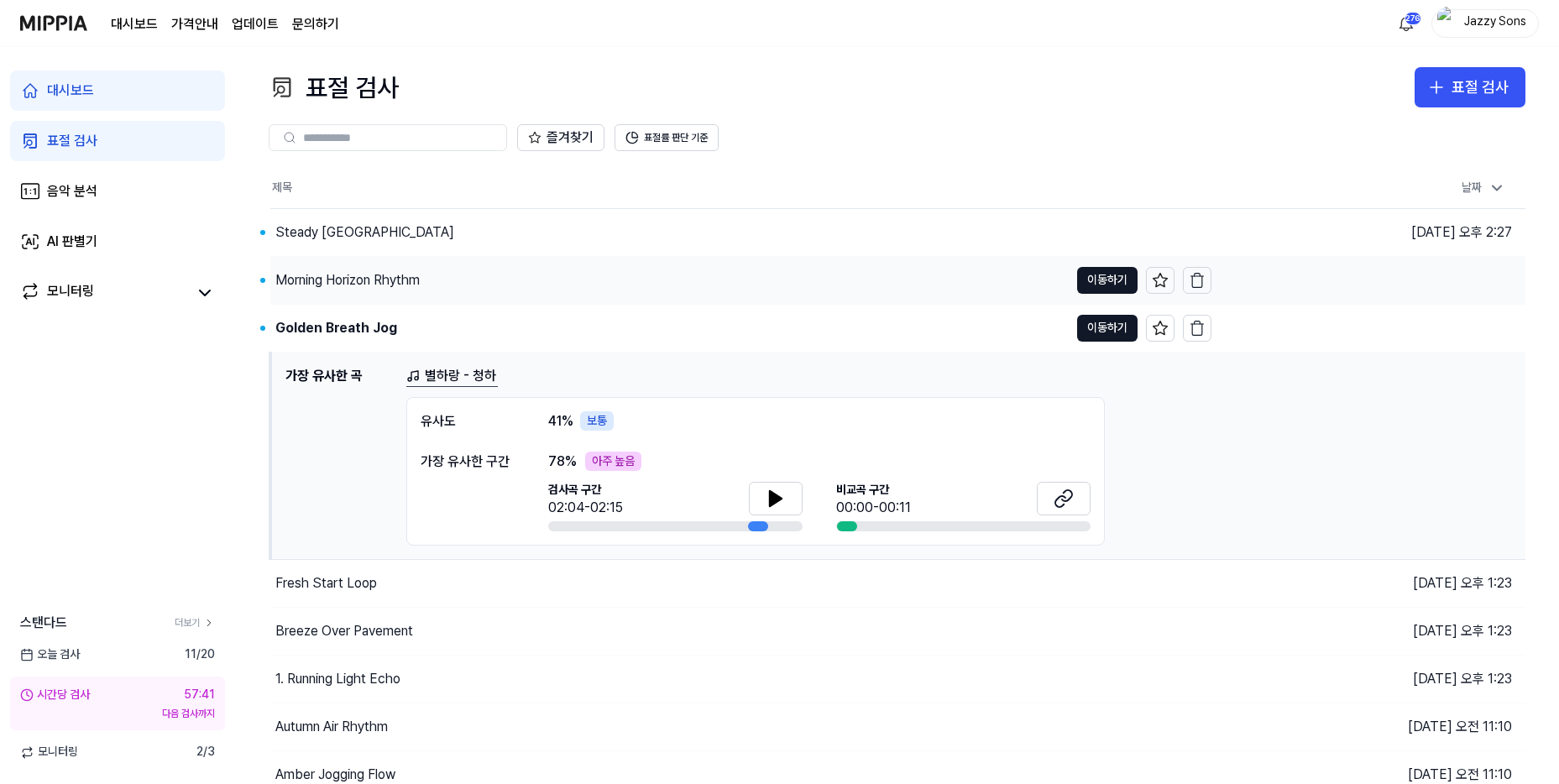
click at [386, 278] on div "Morning Horizon Rhythm" at bounding box center [347, 280] width 144 height 20
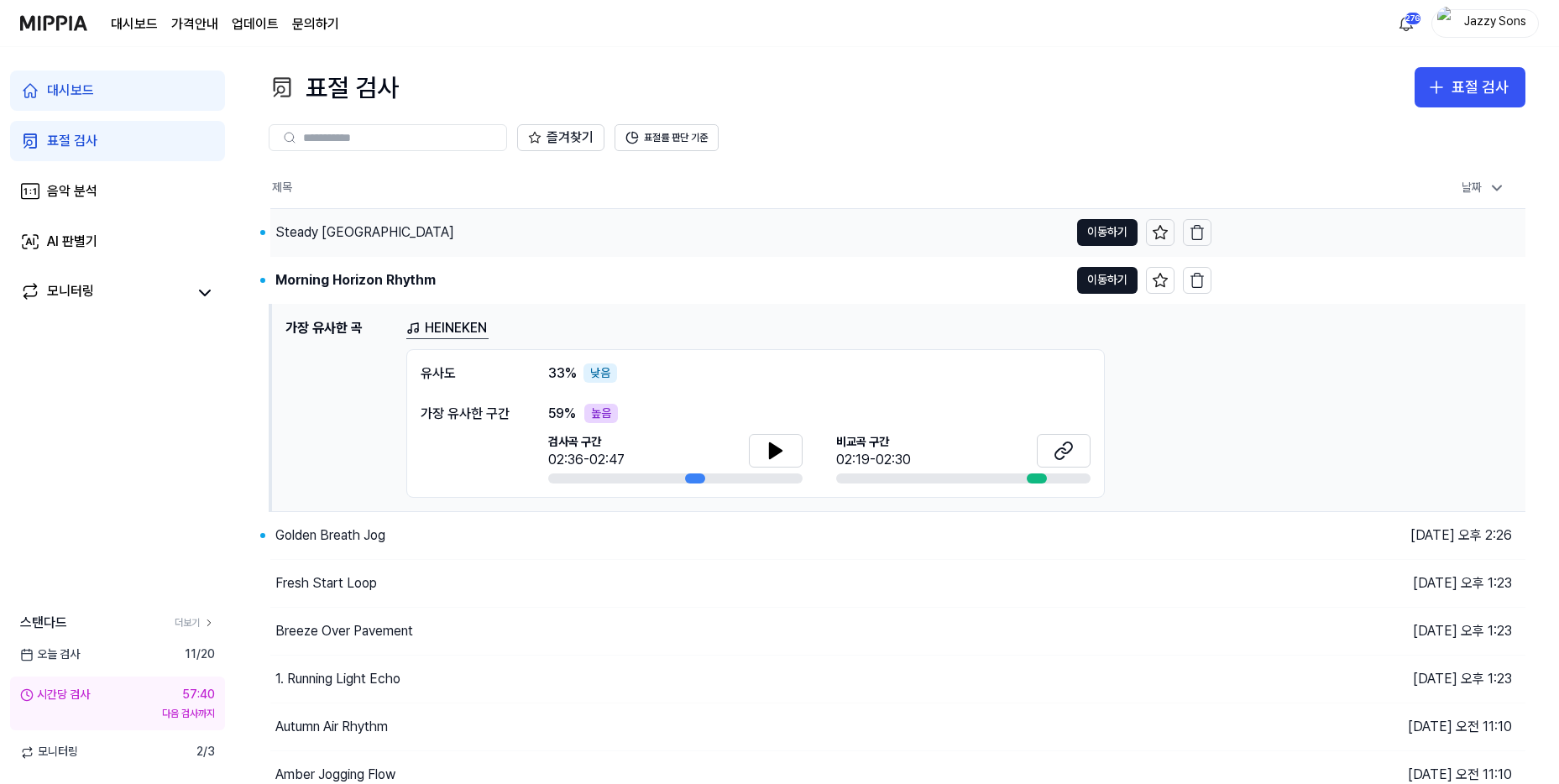
click at [391, 242] on div "Steady [GEOGRAPHIC_DATA]" at bounding box center [668, 232] width 798 height 47
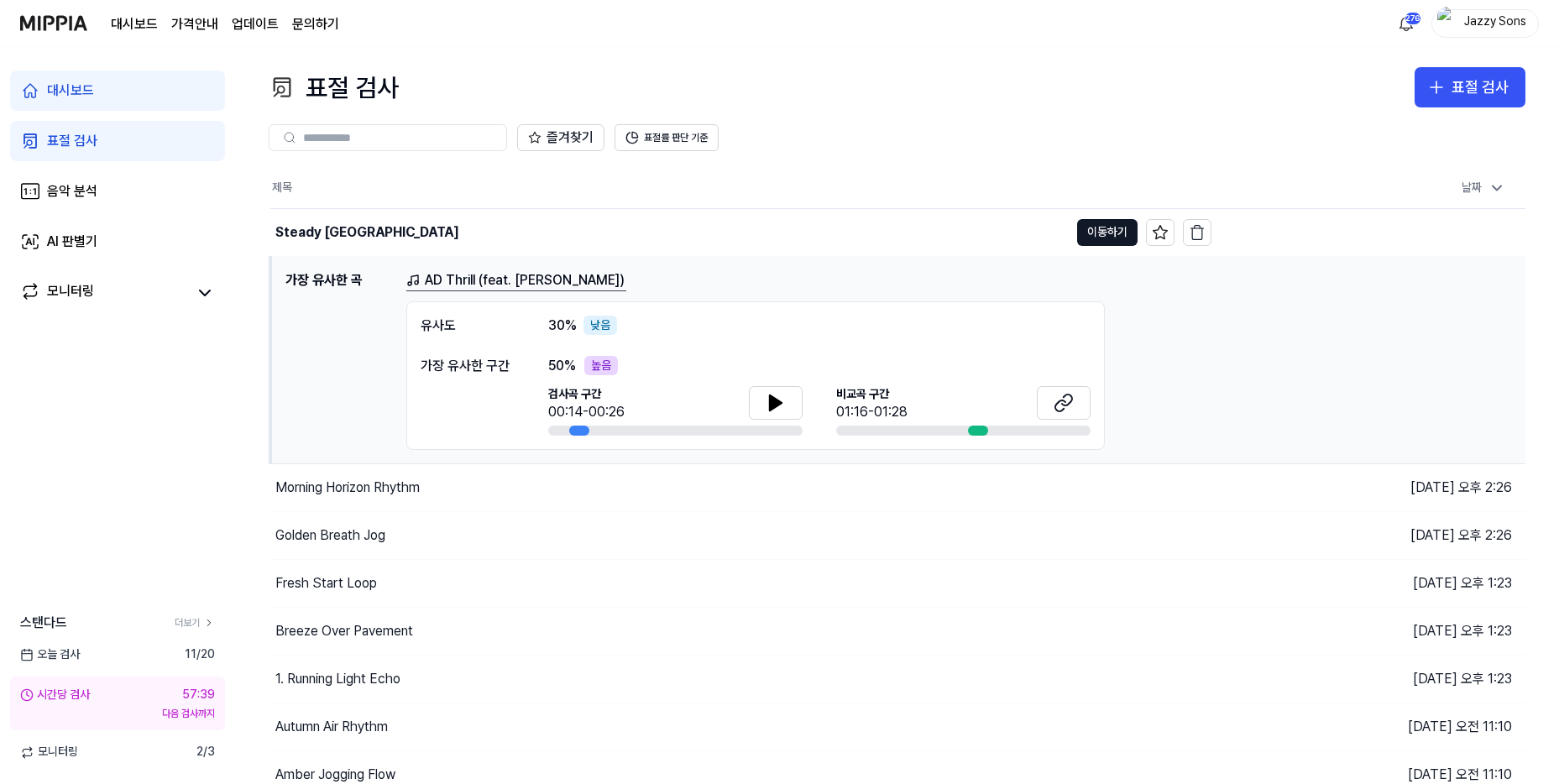
click at [72, 129] on link "표절 검사" at bounding box center [118, 141] width 215 height 40
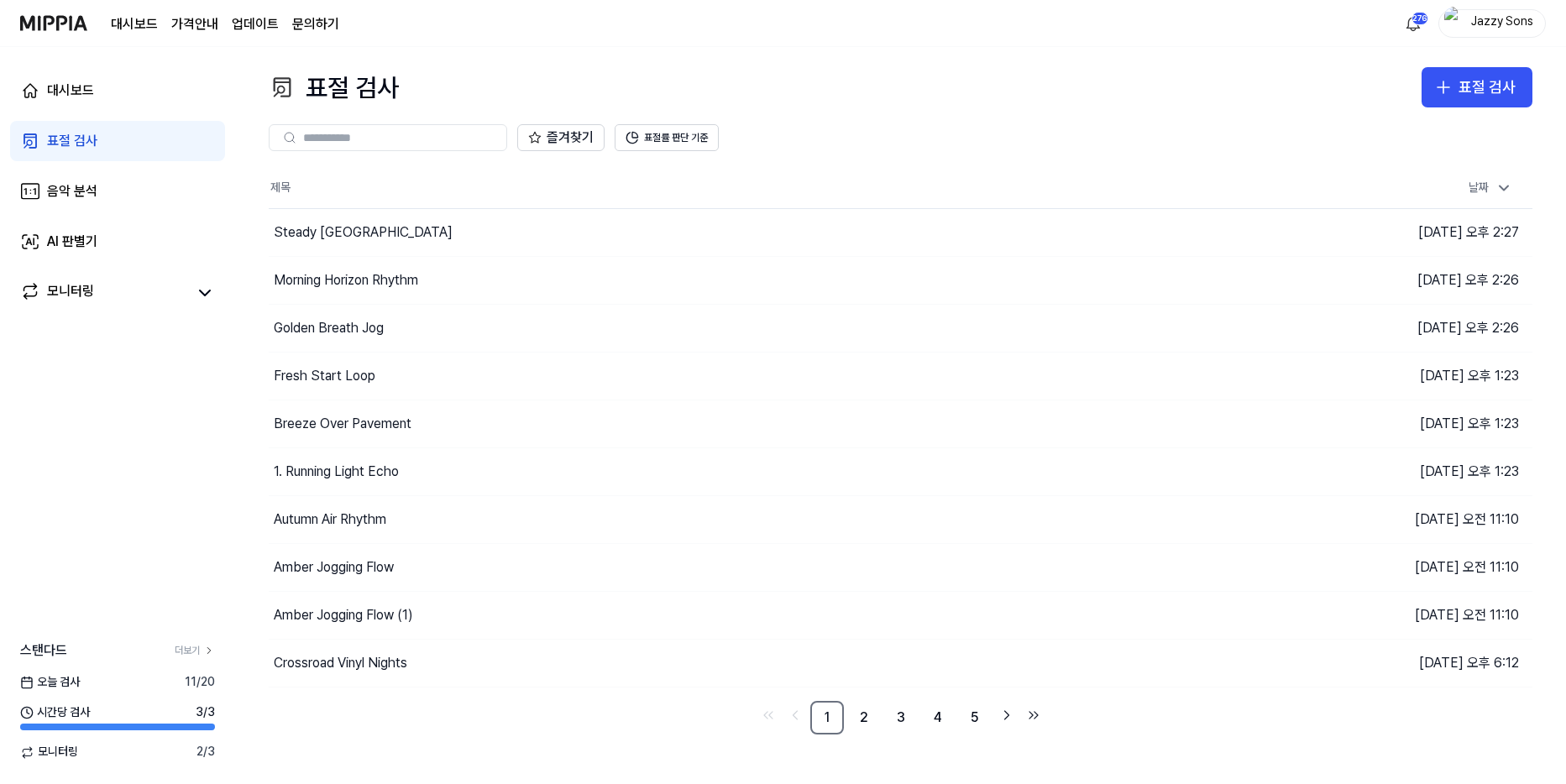
click at [47, 142] on div "표절 검사" at bounding box center [72, 141] width 51 height 20
click at [1474, 92] on div "표절 검사" at bounding box center [1487, 87] width 57 height 25
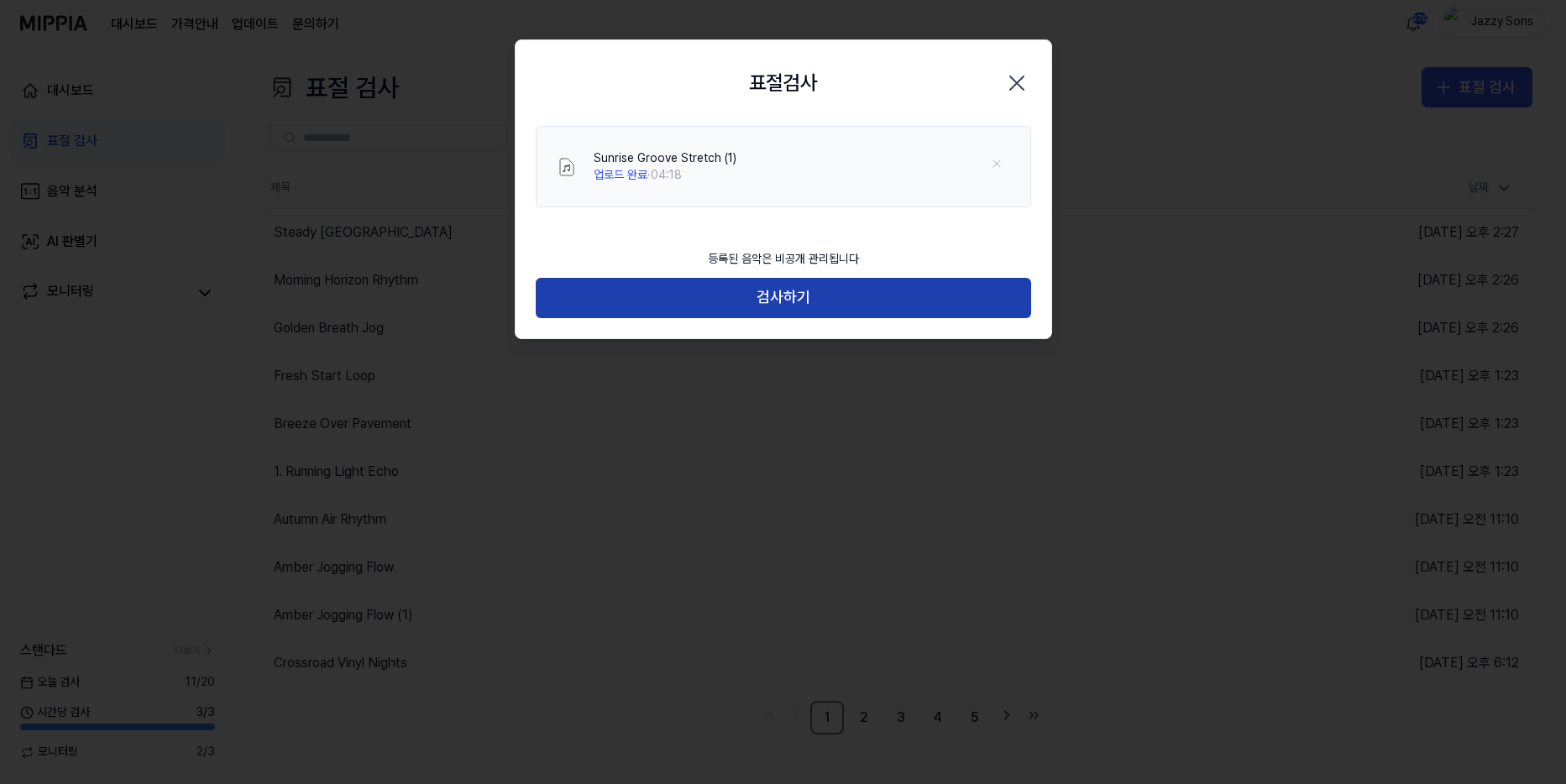
click at [786, 306] on button "검사하기" at bounding box center [783, 298] width 495 height 40
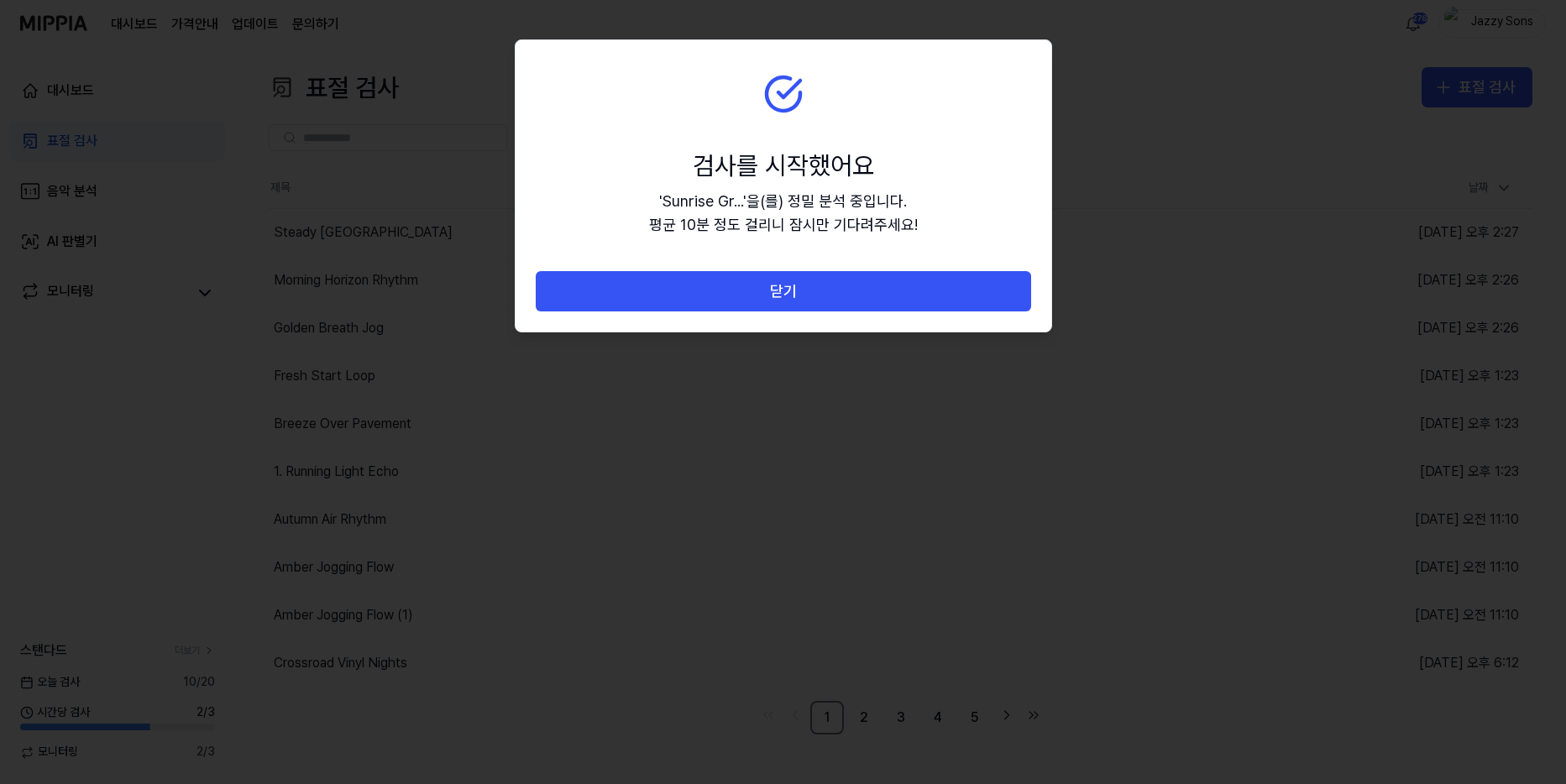
click at [806, 291] on button "닫기" at bounding box center [783, 291] width 495 height 40
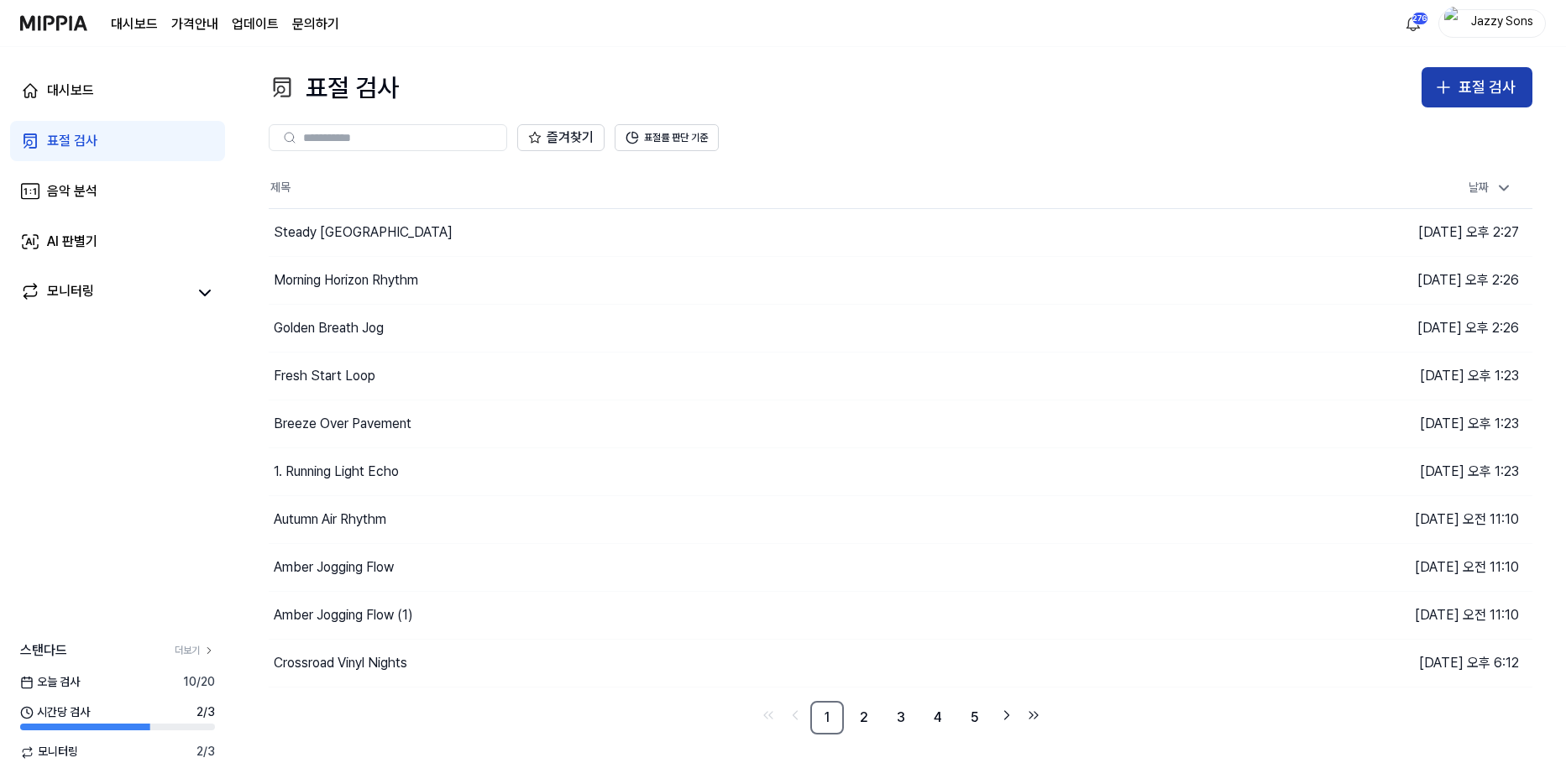
click at [1458, 84] on button "표절 검사" at bounding box center [1477, 87] width 111 height 40
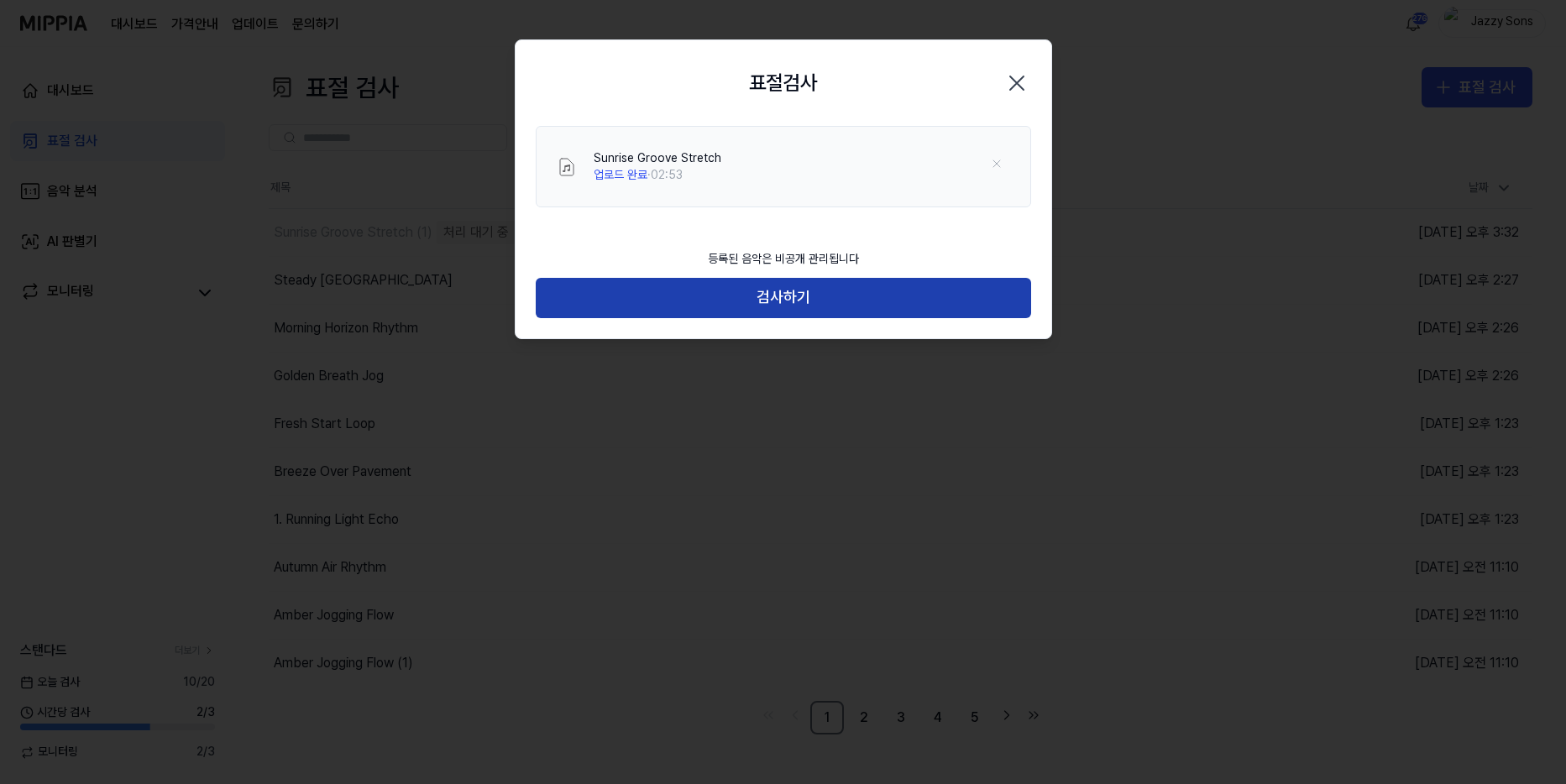
click at [680, 297] on button "검사하기" at bounding box center [783, 298] width 495 height 40
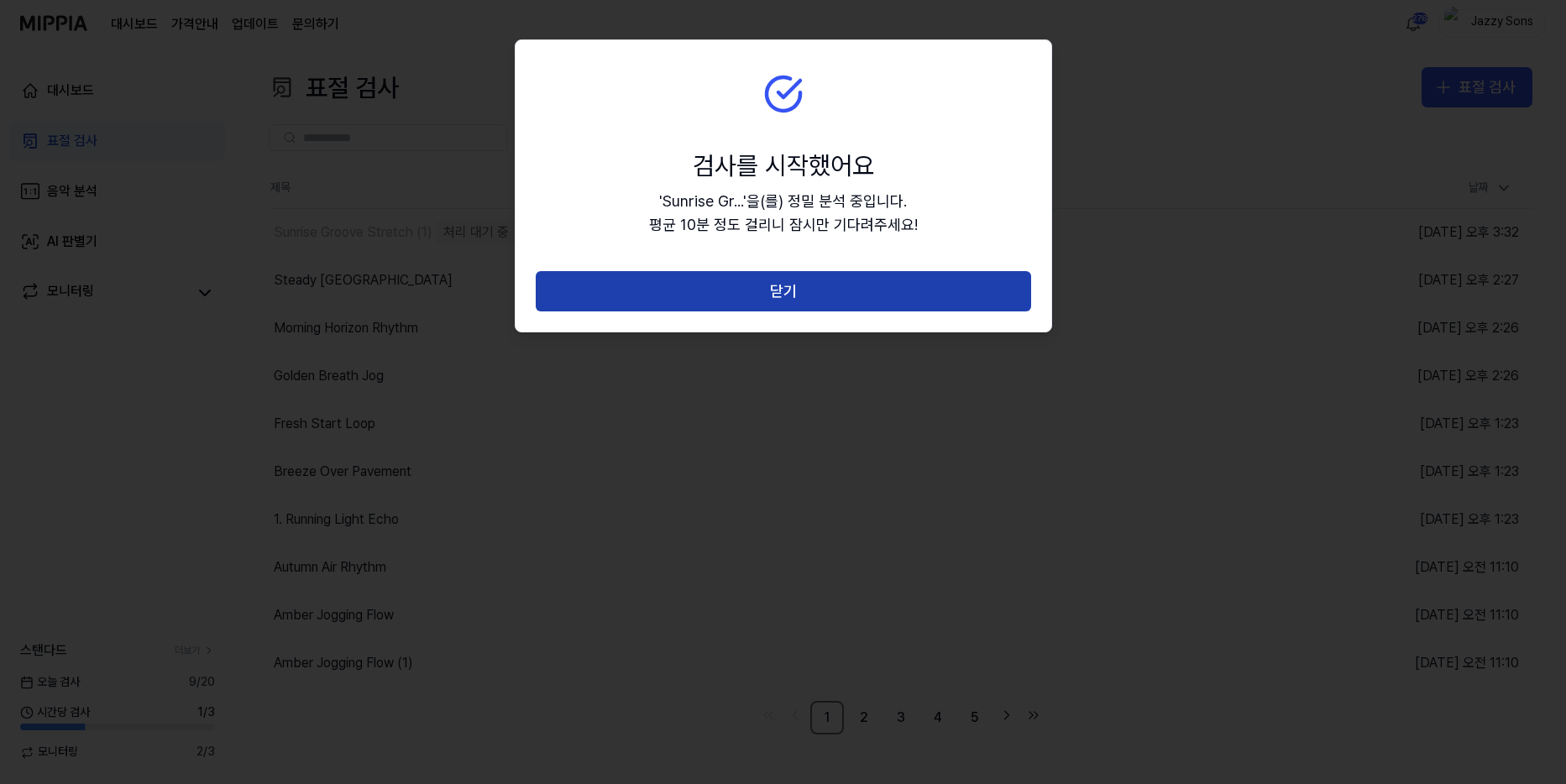
click at [749, 278] on button "닫기" at bounding box center [783, 291] width 495 height 40
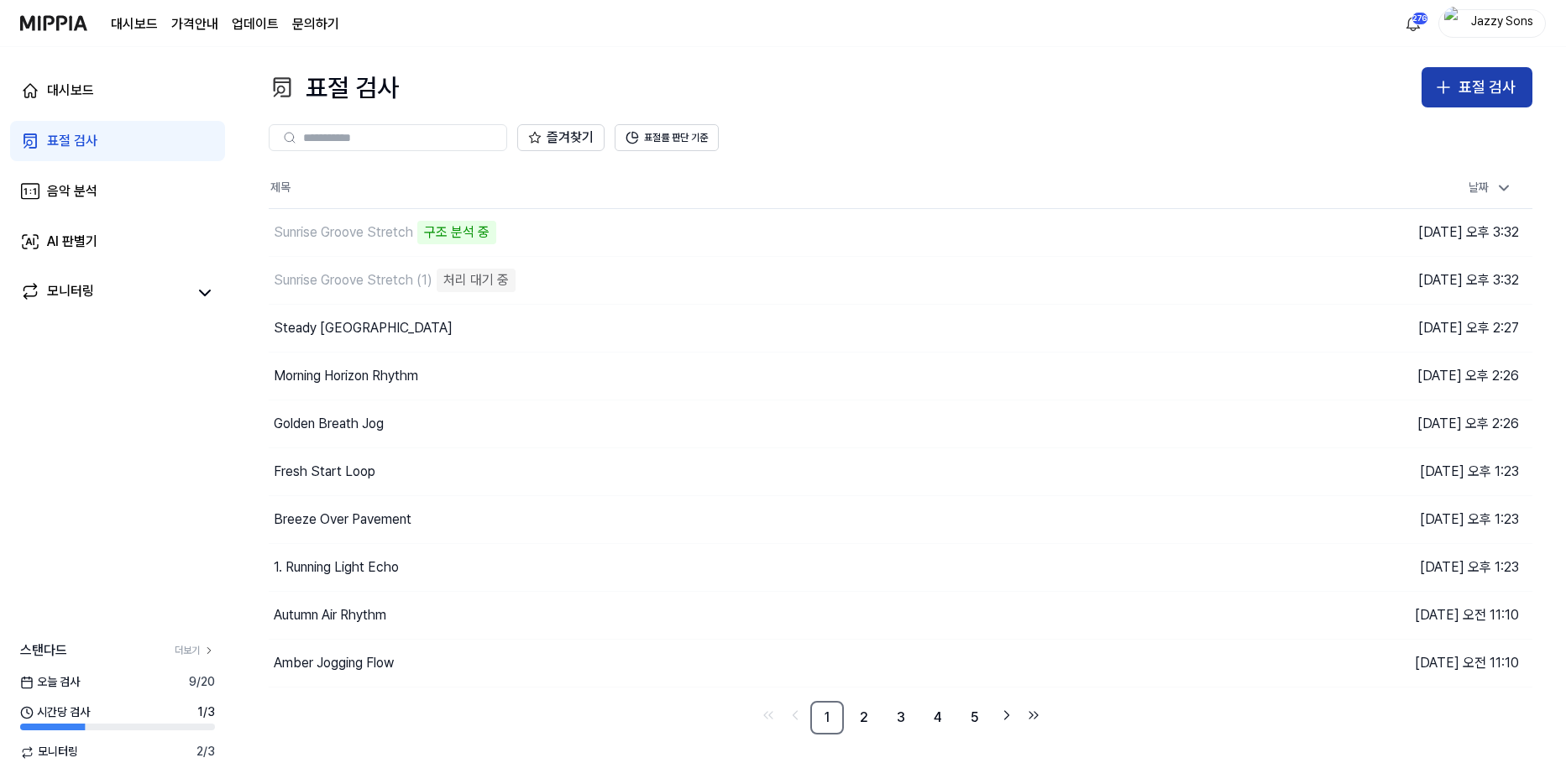
click at [1492, 99] on div "표절 검사" at bounding box center [1487, 87] width 57 height 25
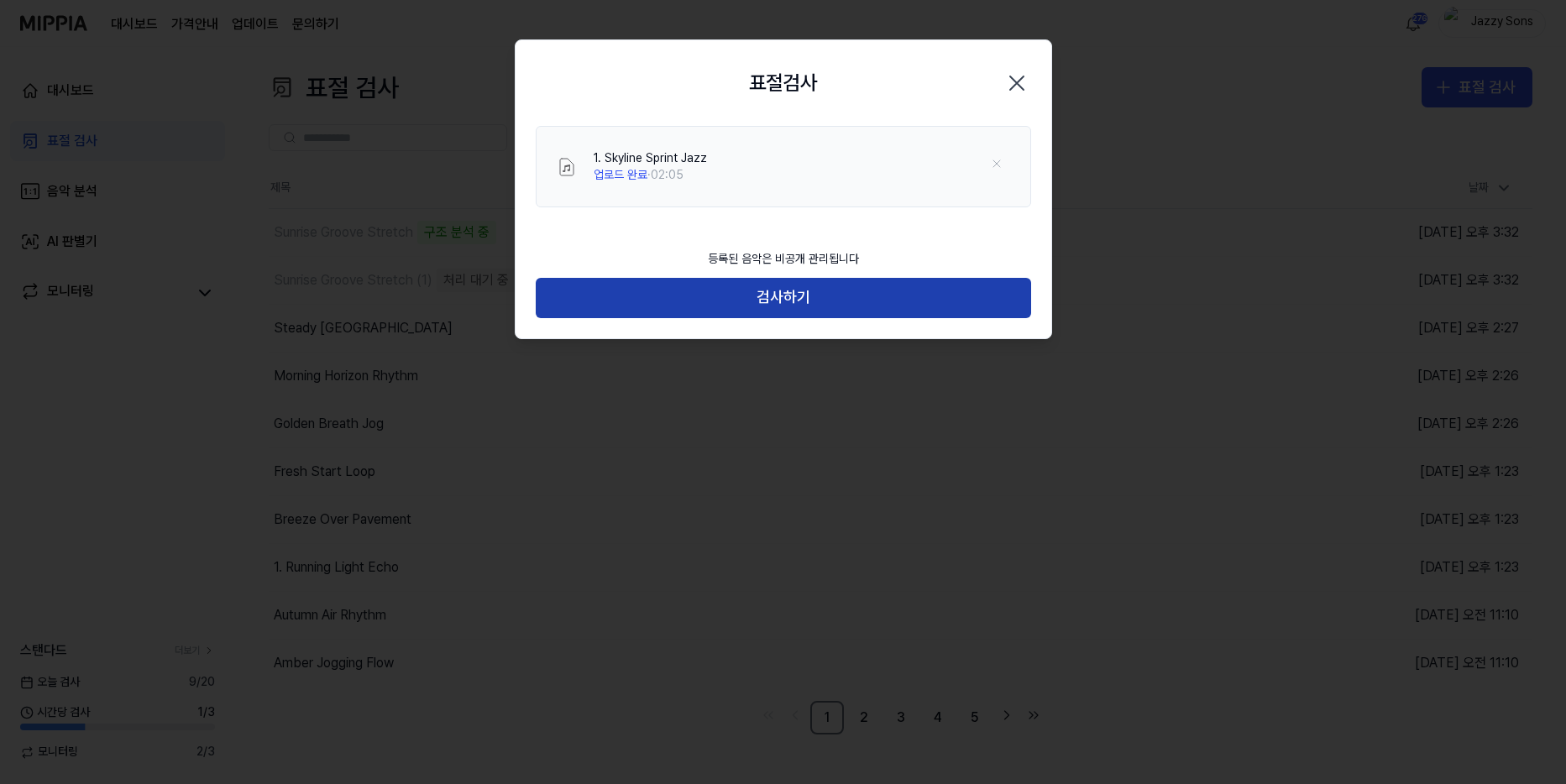
click at [799, 314] on button "검사하기" at bounding box center [783, 298] width 495 height 40
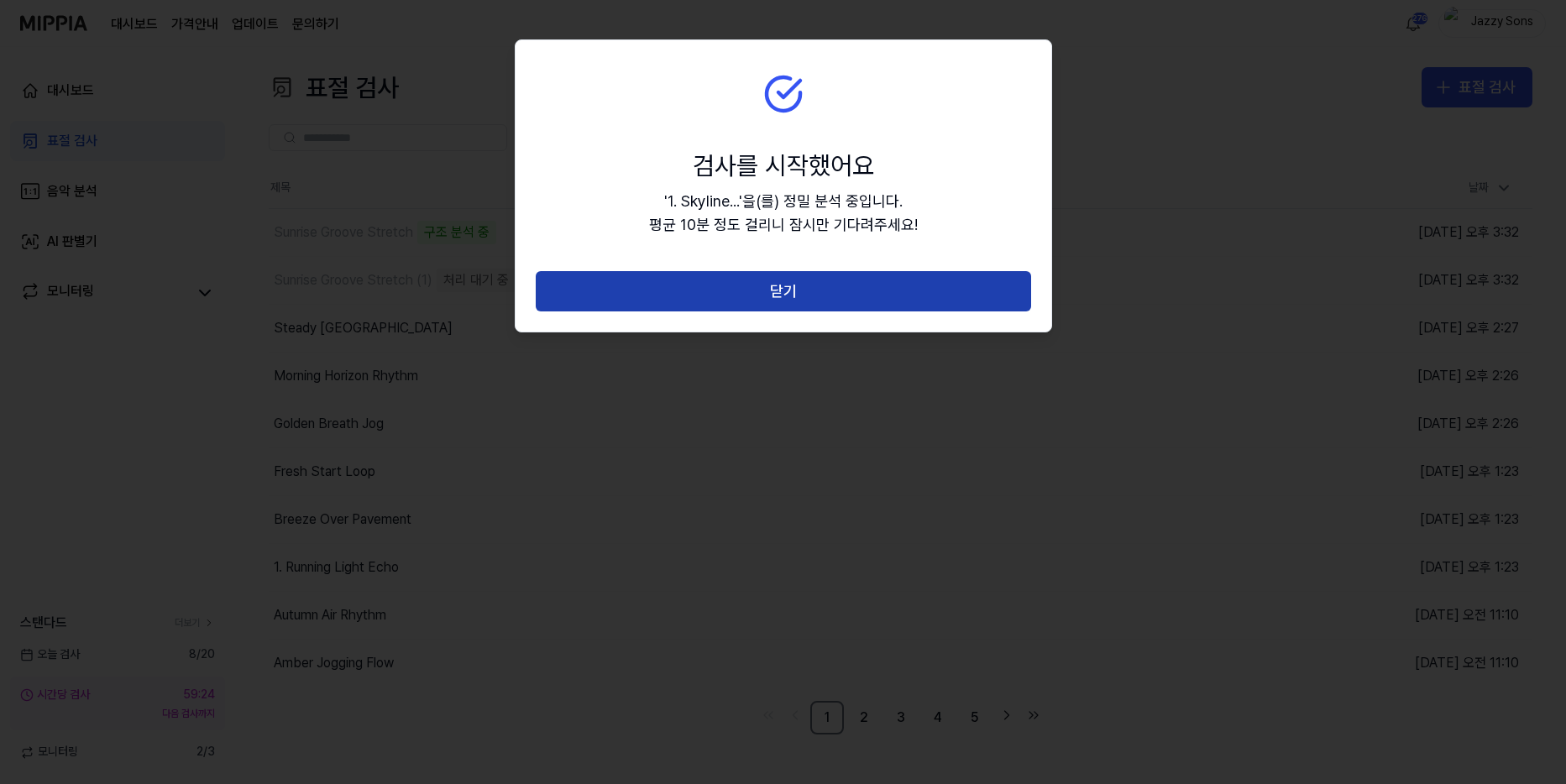
click at [807, 298] on button "닫기" at bounding box center [783, 291] width 495 height 40
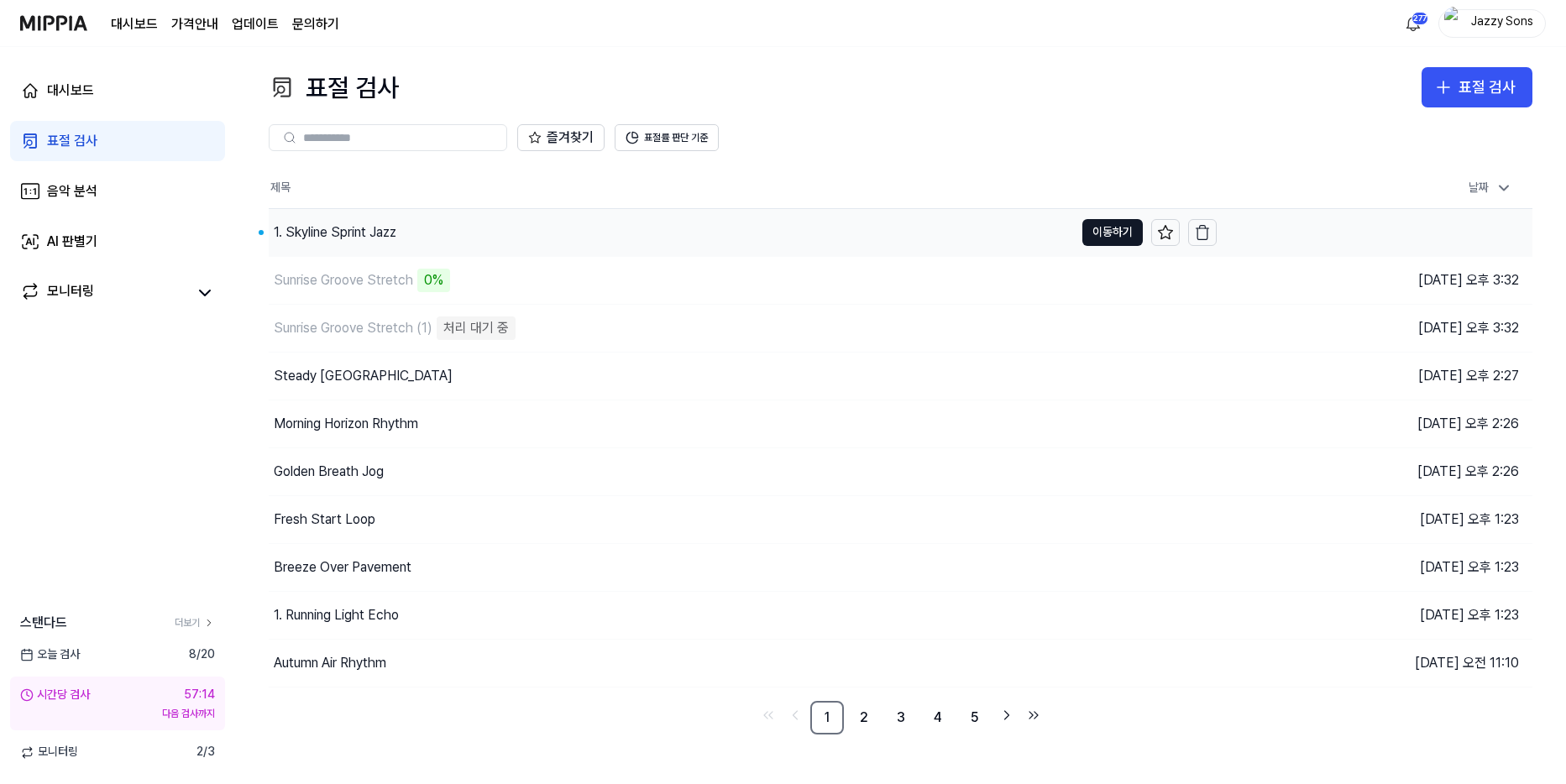
click at [356, 232] on div "1. Skyline Sprint Jazz" at bounding box center [334, 232] width 122 height 20
